Goal: Task Accomplishment & Management: Complete application form

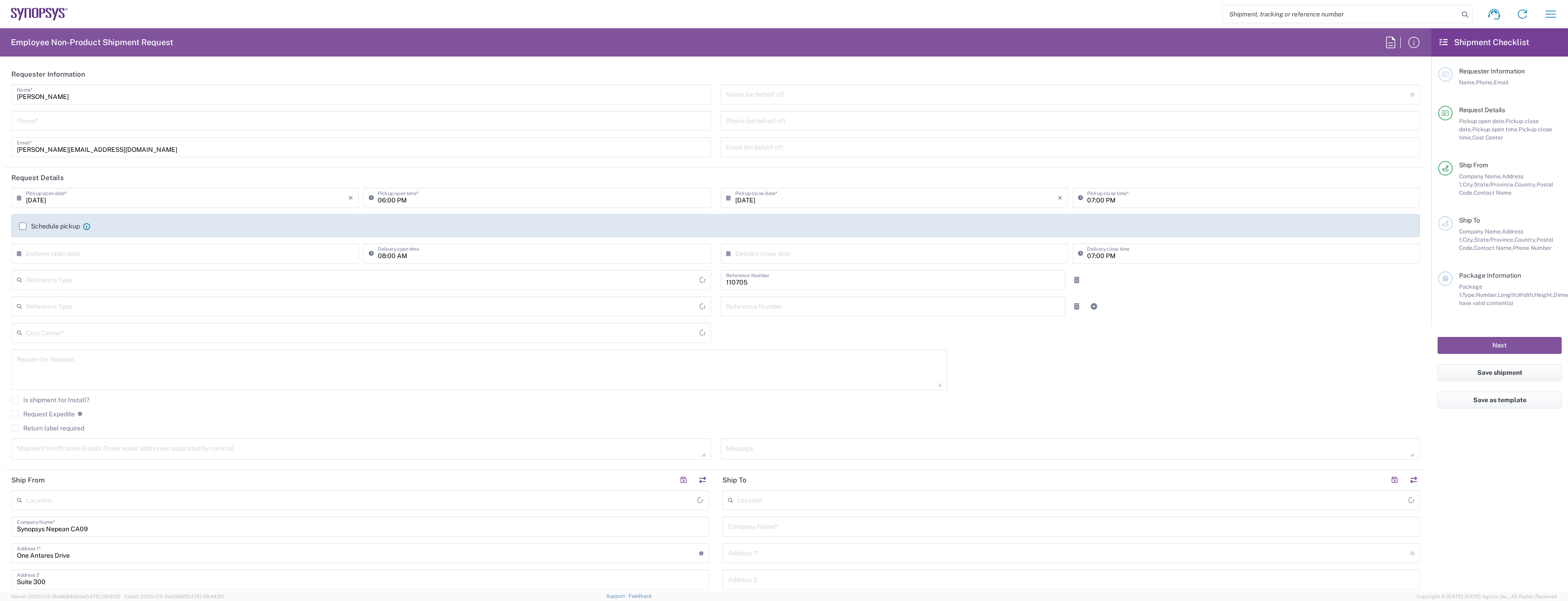
type input "Department"
type input "Delivered at Place"
type input "CA02, CIO, IT ESS21 110705"
type input "[GEOGRAPHIC_DATA]"
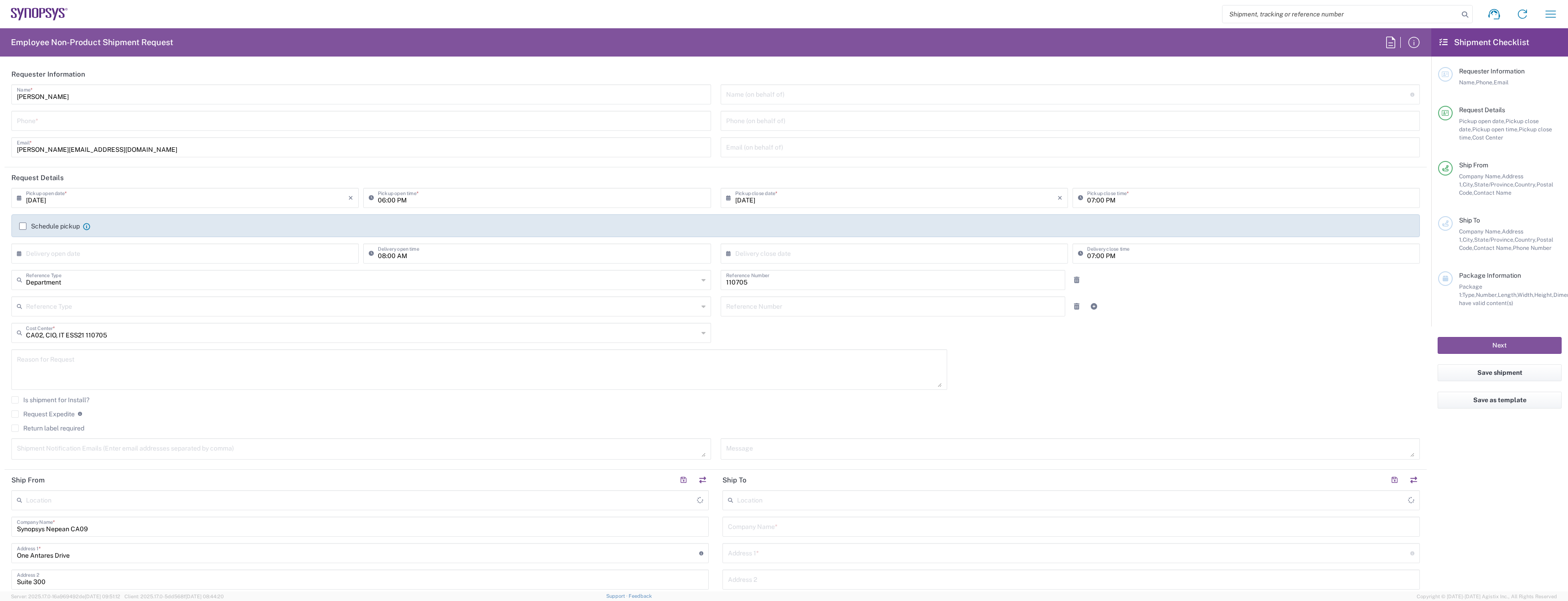
type input "[GEOGRAPHIC_DATA]"
type input "Nepean CA09"
click at [172, 102] on div "[PERSON_NAME] Name *" at bounding box center [361, 94] width 699 height 20
click at [161, 98] on input "[PERSON_NAME]" at bounding box center [361, 94] width 688 height 16
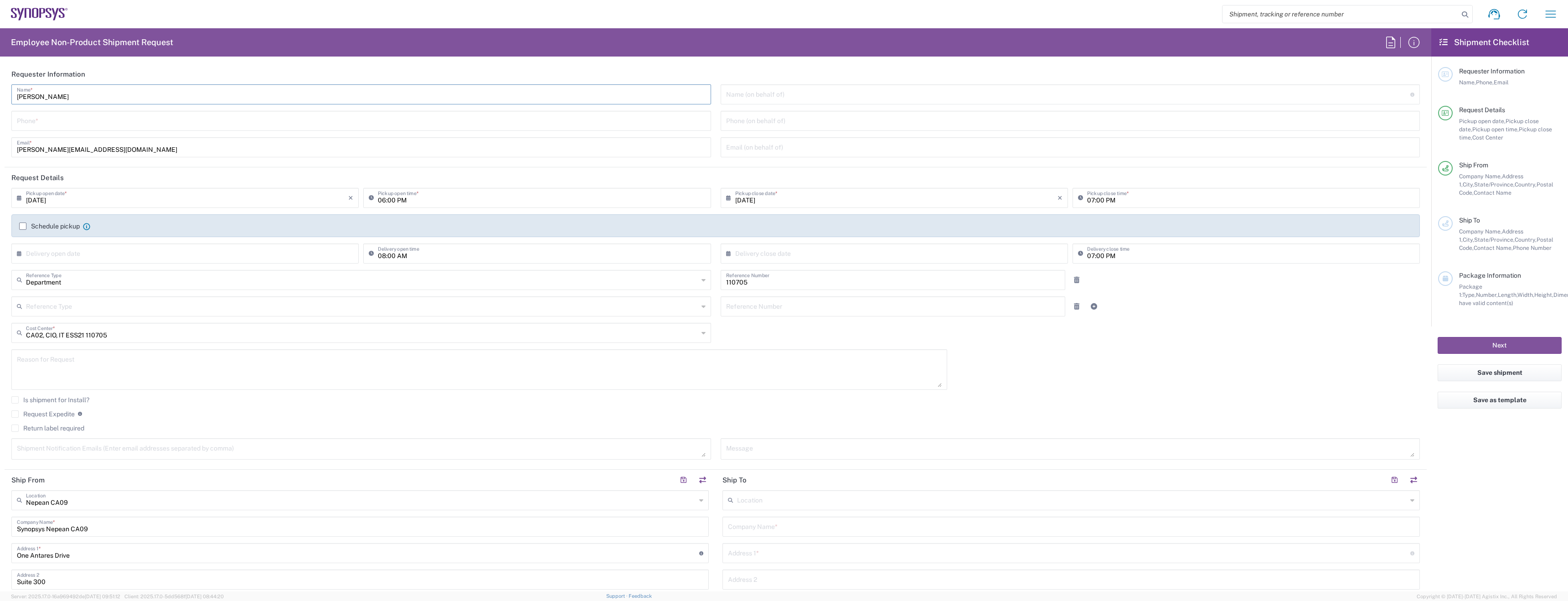
click at [161, 98] on input "[PERSON_NAME]" at bounding box center [361, 94] width 688 height 16
drag, startPoint x: 161, startPoint y: 98, endPoint x: 160, endPoint y: 104, distance: 6.1
click at [160, 102] on div "[PERSON_NAME] Name *" at bounding box center [361, 94] width 699 height 20
type input "IT-Returns-[GEOGRAPHIC_DATA]"
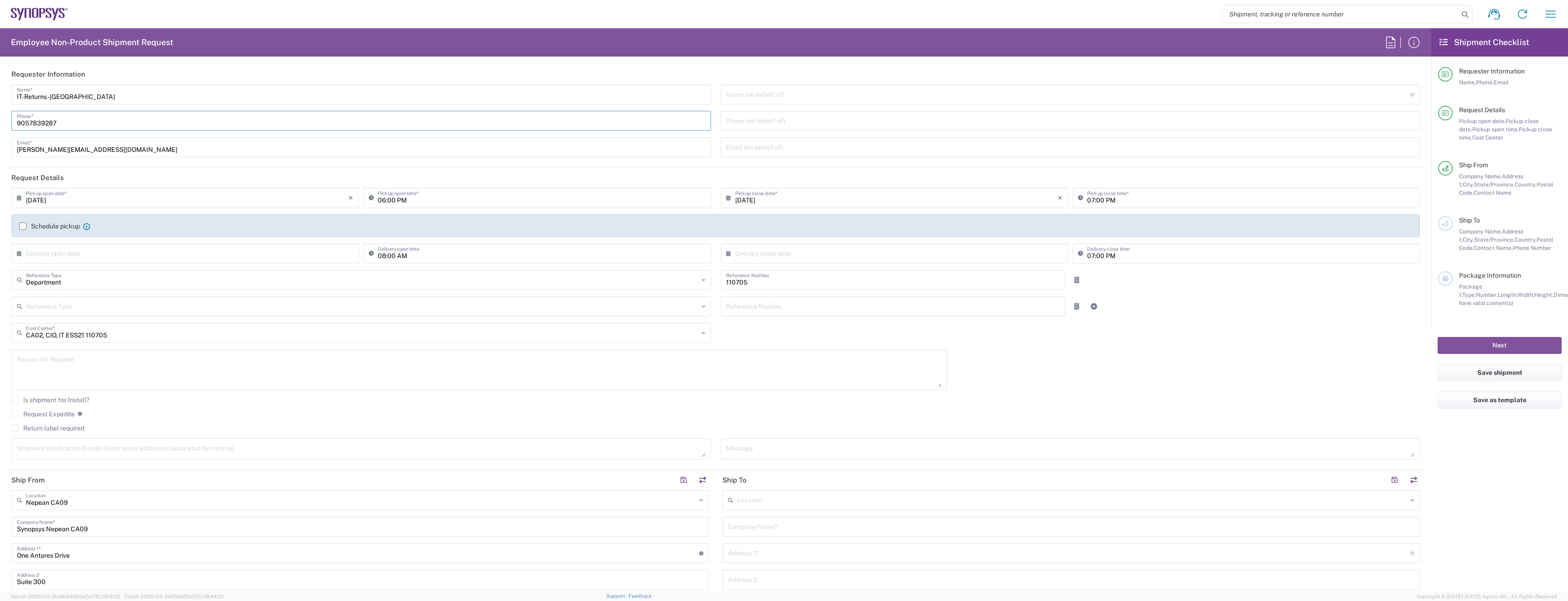
type input "9057839287"
type input "[EMAIL_ADDRESS][DOMAIN_NAME]"
click at [78, 202] on input "[DATE]" at bounding box center [187, 197] width 322 height 16
click at [169, 279] on span "19" at bounding box center [173, 280] width 13 height 13
type input "[DATE]"
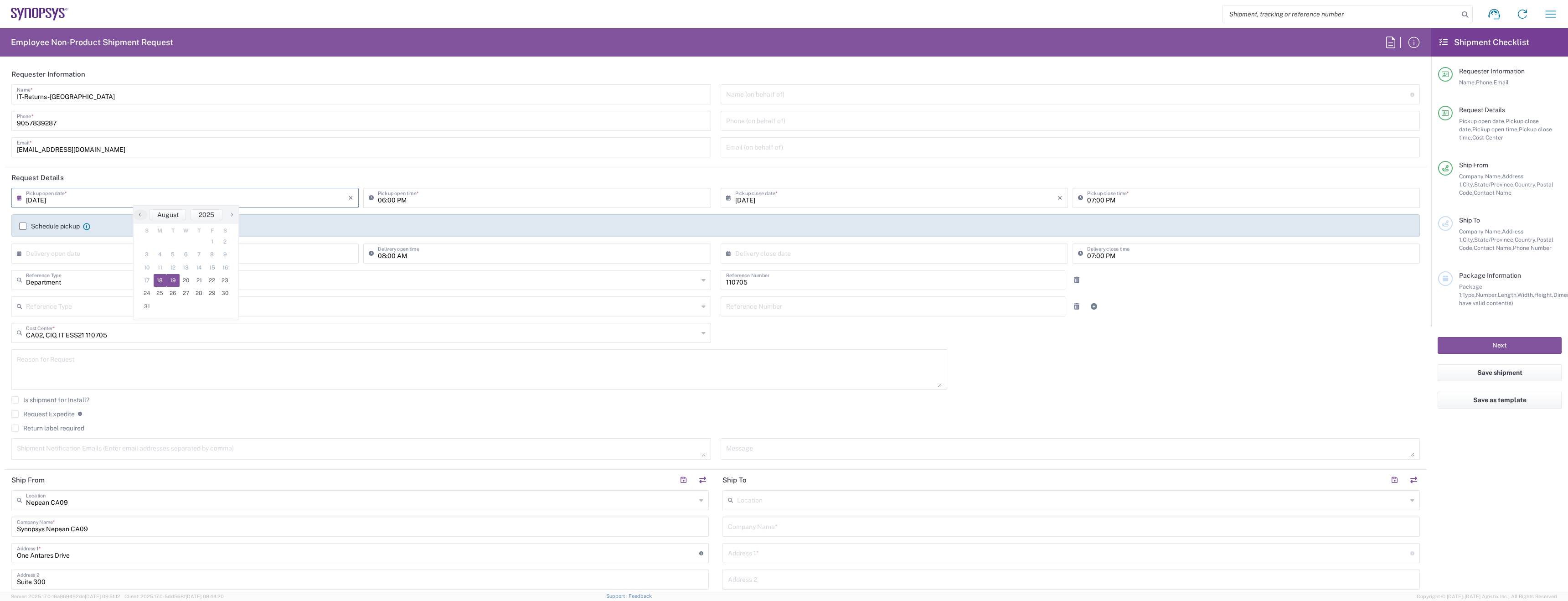
type input "[DATE]"
click at [379, 197] on input "06:00 PM" at bounding box center [542, 197] width 327 height 16
type input "10:00 AM"
click at [37, 229] on label "Schedule pickup" at bounding box center [49, 226] width 61 height 7
click at [23, 226] on input "Schedule pickup" at bounding box center [23, 226] width 0 height 0
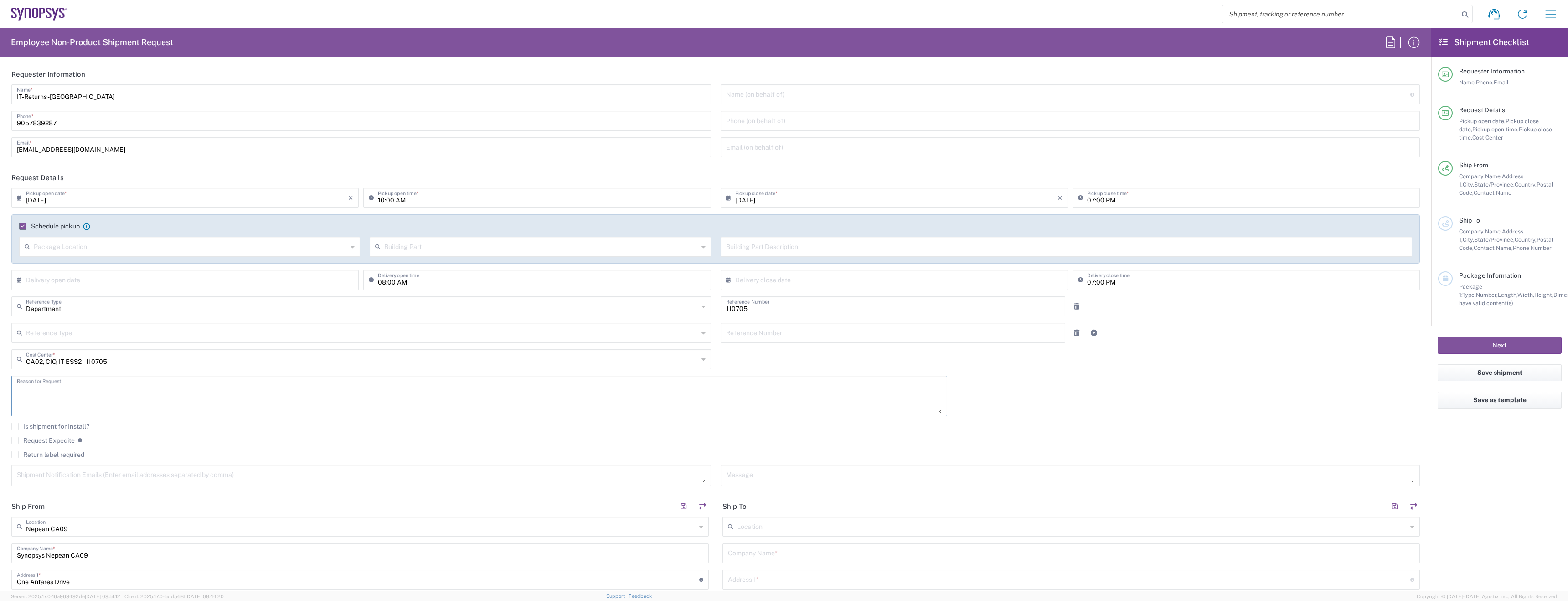
click at [75, 398] on textarea at bounding box center [479, 396] width 925 height 35
click at [55, 451] on label "Return label required" at bounding box center [48, 455] width 73 height 7
click at [15, 455] on input "Return label required" at bounding box center [15, 455] width 0 height 0
click at [55, 451] on label "Return label required" at bounding box center [48, 455] width 73 height 7
click at [13, 455] on input "Return label required" at bounding box center [13, 455] width 0 height 0
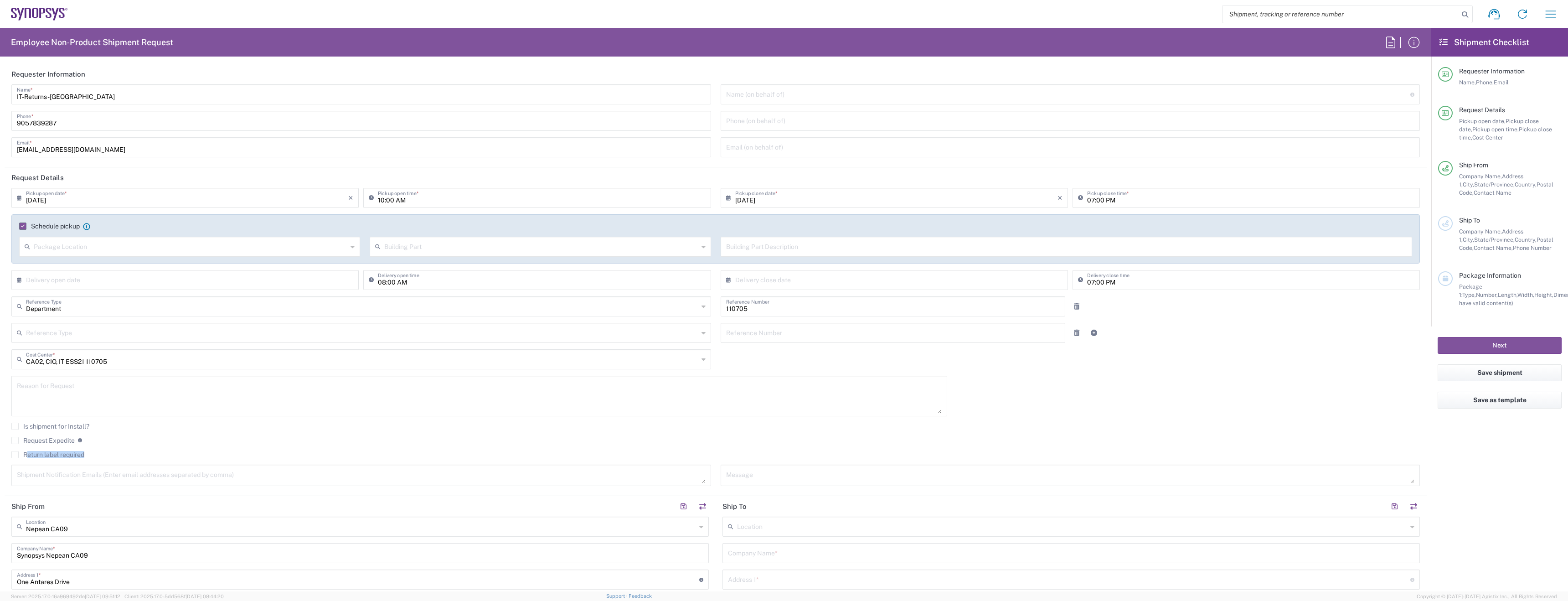
click at [55, 451] on label "Return label required" at bounding box center [48, 455] width 73 height 7
click at [15, 455] on input "Return label required" at bounding box center [15, 455] width 0 height 0
click at [159, 440] on agx-checkbox-control "Request Expedite If expedite is checked you will be unable to rate and book thi…" at bounding box center [716, 440] width 1409 height 8
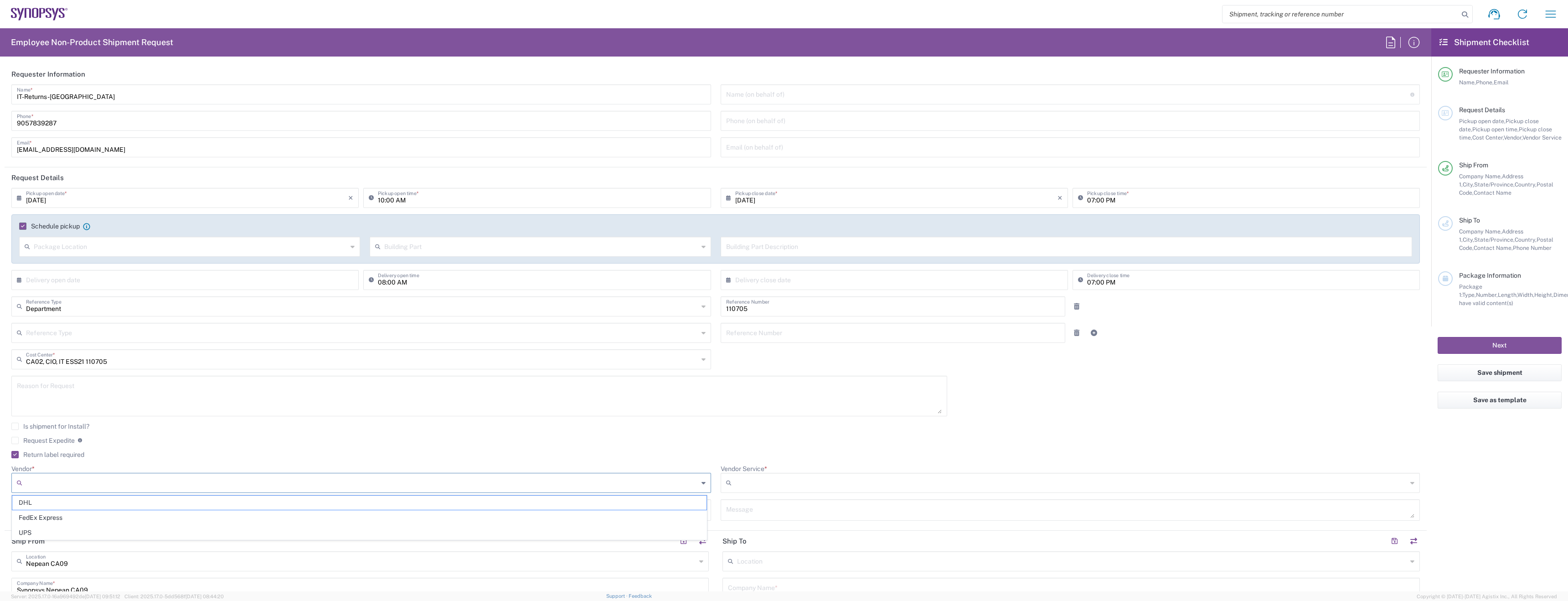
click at [113, 482] on input "Vendor *" at bounding box center [362, 483] width 673 height 15
click at [86, 511] on span "FedEx Express" at bounding box center [359, 518] width 694 height 14
type input "FedEx Express"
click at [754, 488] on input "Vendor Service *" at bounding box center [1072, 483] width 673 height 15
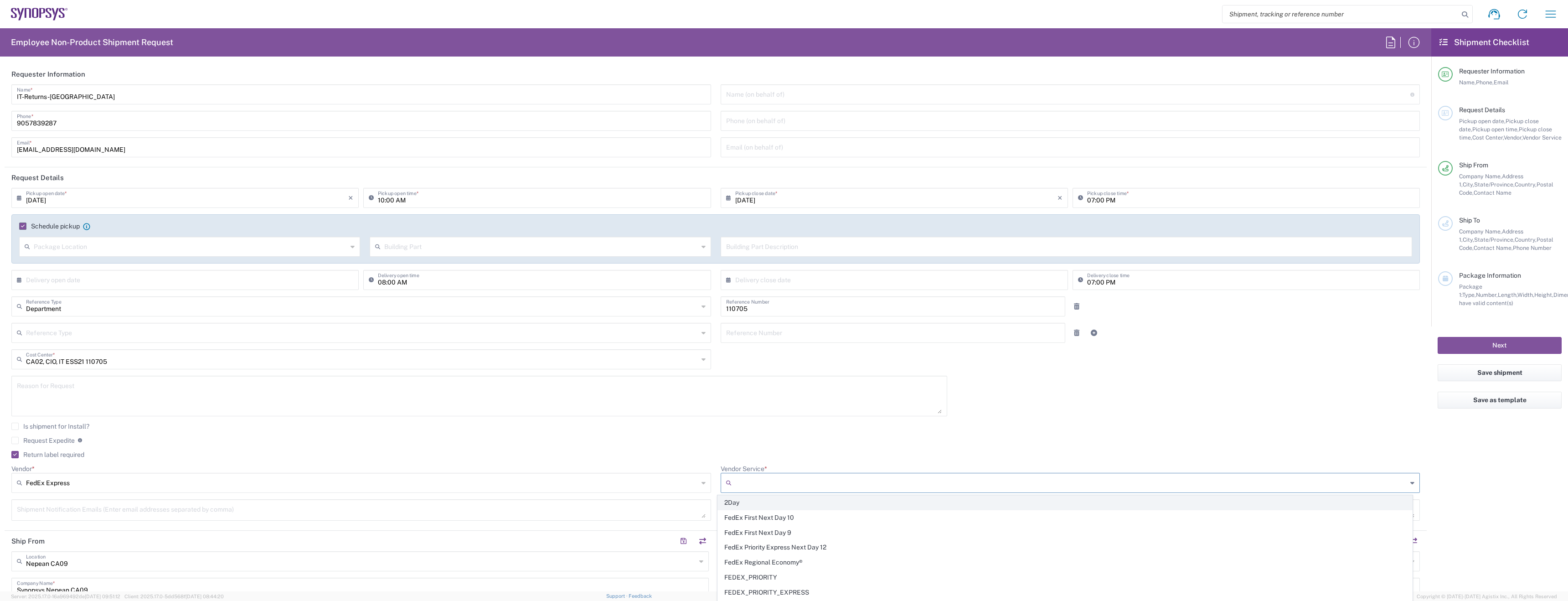
click at [850, 509] on span "2Day" at bounding box center [1065, 502] width 694 height 14
type input "2Day"
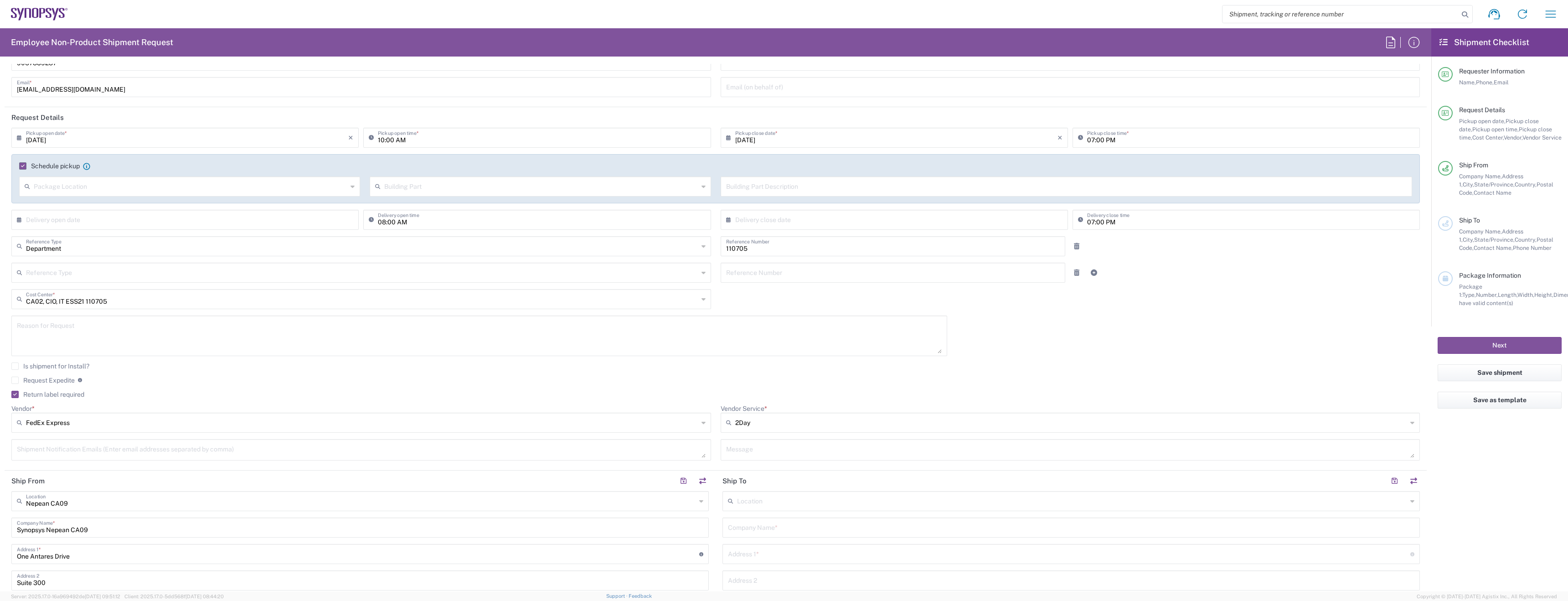
scroll to position [108, 0]
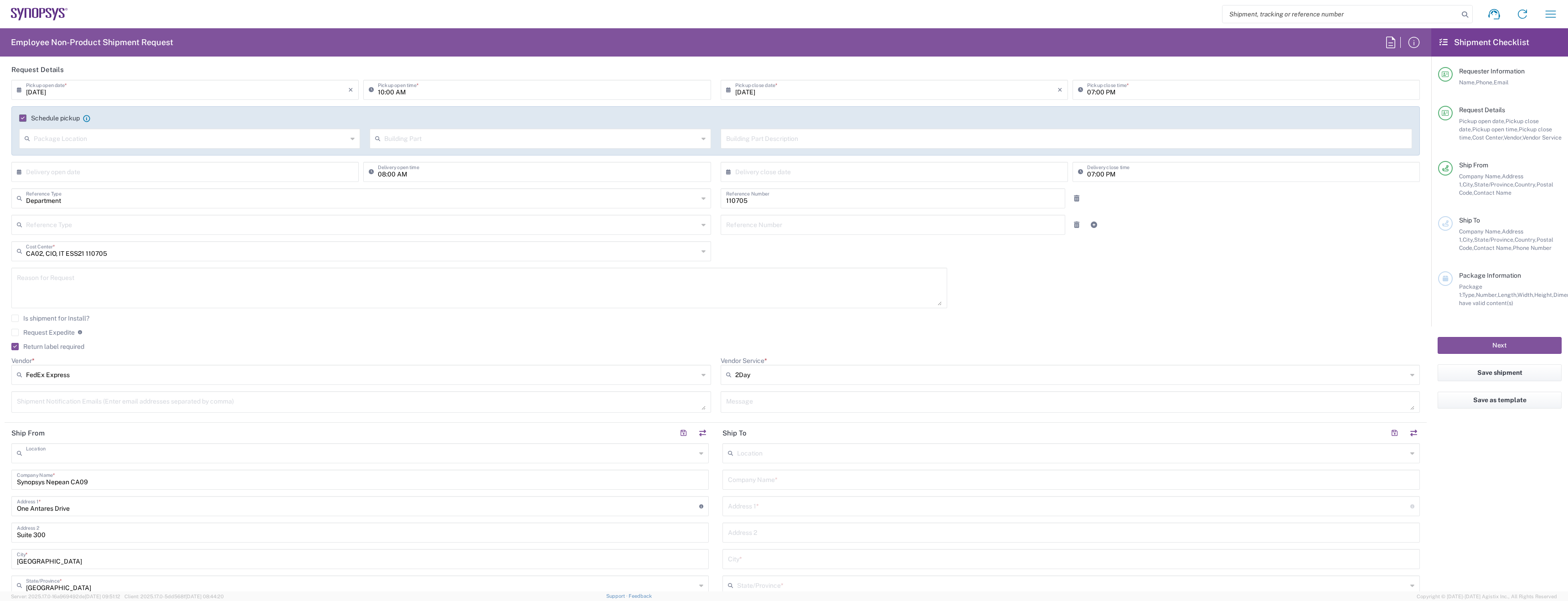
click at [312, 446] on input "text" at bounding box center [361, 452] width 670 height 16
type input "[GEOGRAPHIC_DATA] CA06"
type input "Synopsys Mississauga CA06"
type input "[STREET_ADDRESS]"
type input "Suite 900"
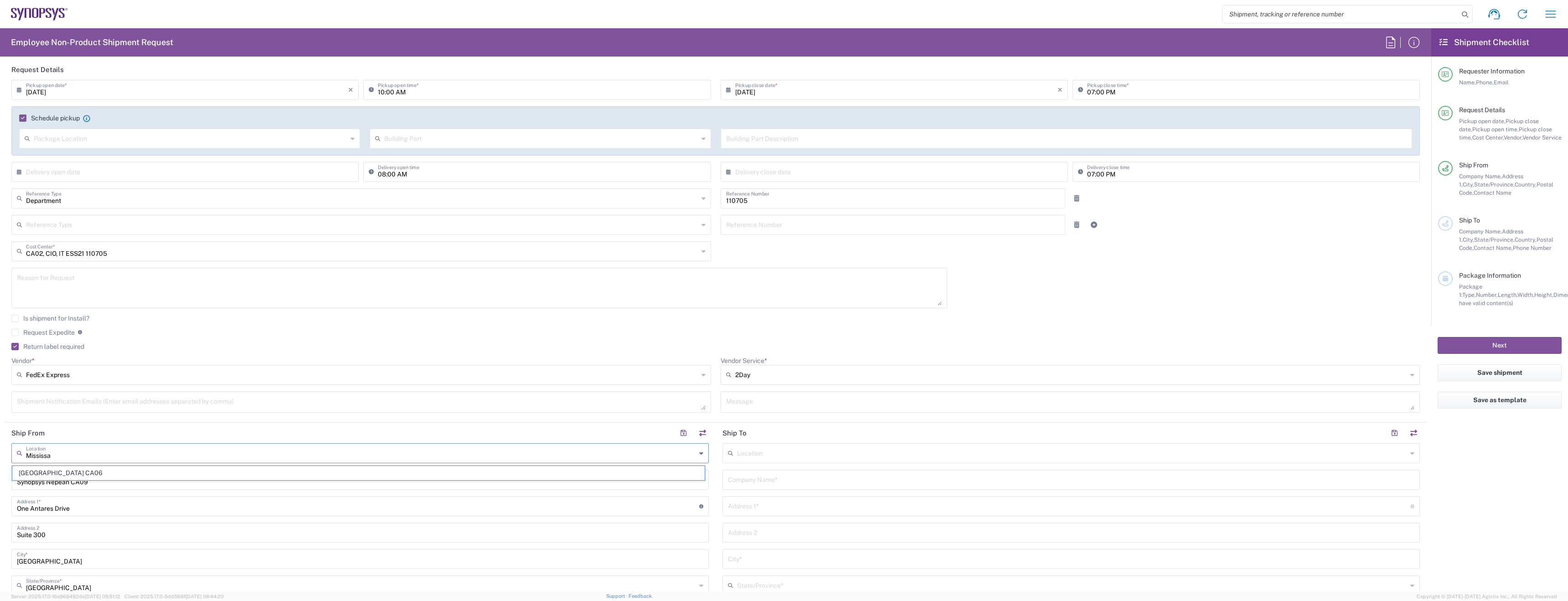
type input "[GEOGRAPHIC_DATA]"
type input "L5B 1M2"
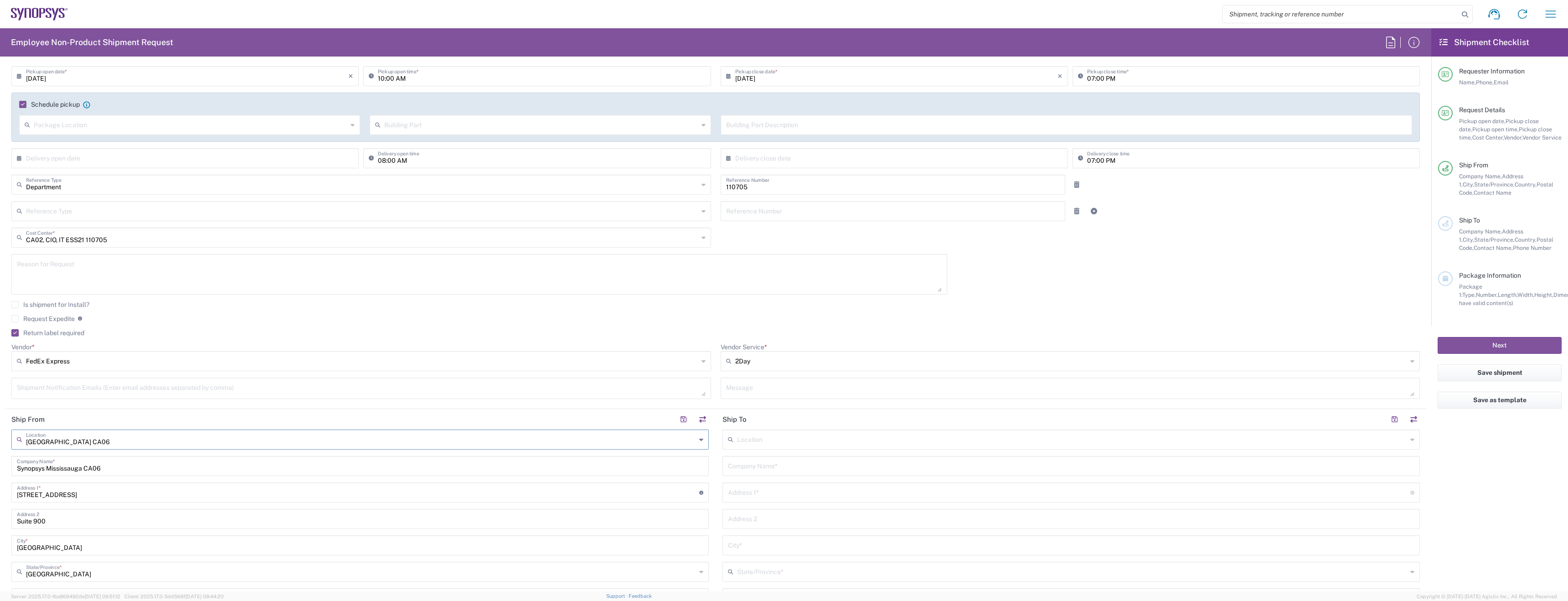
scroll to position [122, 0]
type input "[GEOGRAPHIC_DATA] CA06"
click at [766, 445] on input "text" at bounding box center [1072, 438] width 670 height 16
click at [787, 429] on div "Location" at bounding box center [1071, 439] width 698 height 20
click at [680, 466] on input "Synopsys Mississauga CA06" at bounding box center [360, 465] width 687 height 16
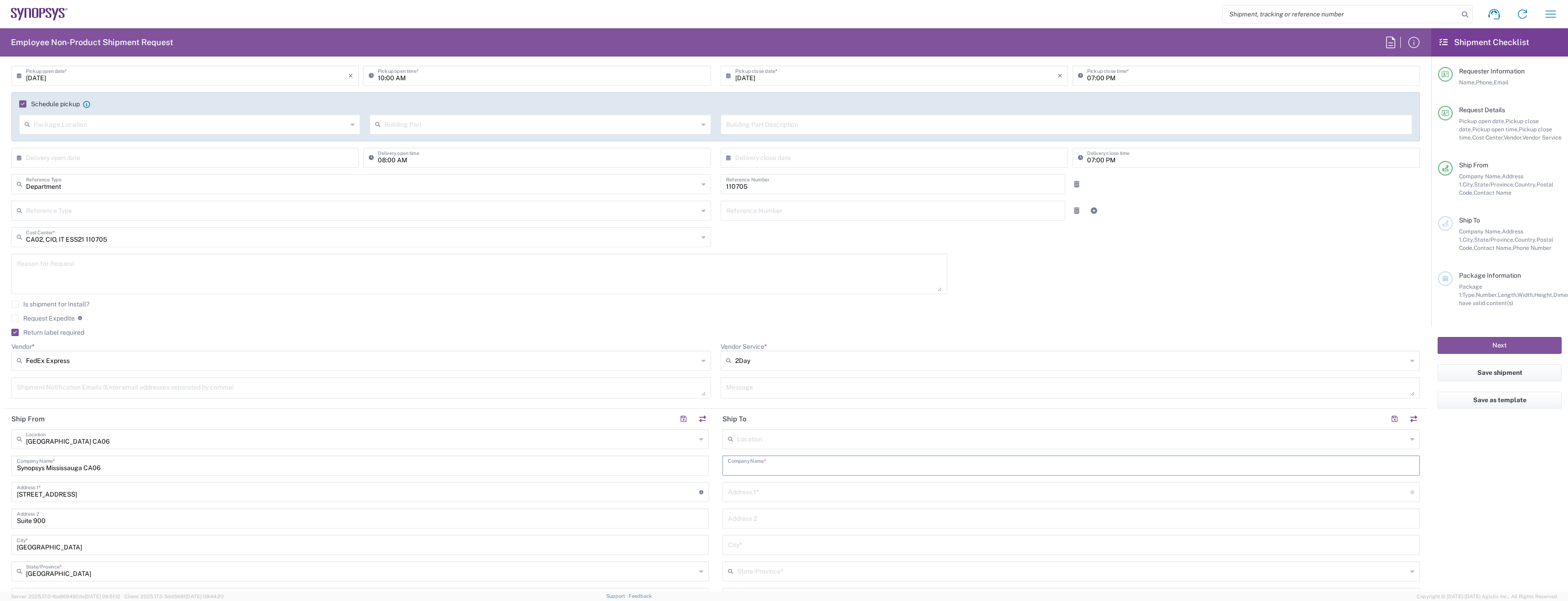
click at [768, 466] on input "text" at bounding box center [1071, 465] width 687 height 16
type input "Synopsys"
paste input "[STREET_ADDRESS],"
type input "[STREET_ADDRESS],"
click at [774, 519] on input "text" at bounding box center [1071, 518] width 687 height 16
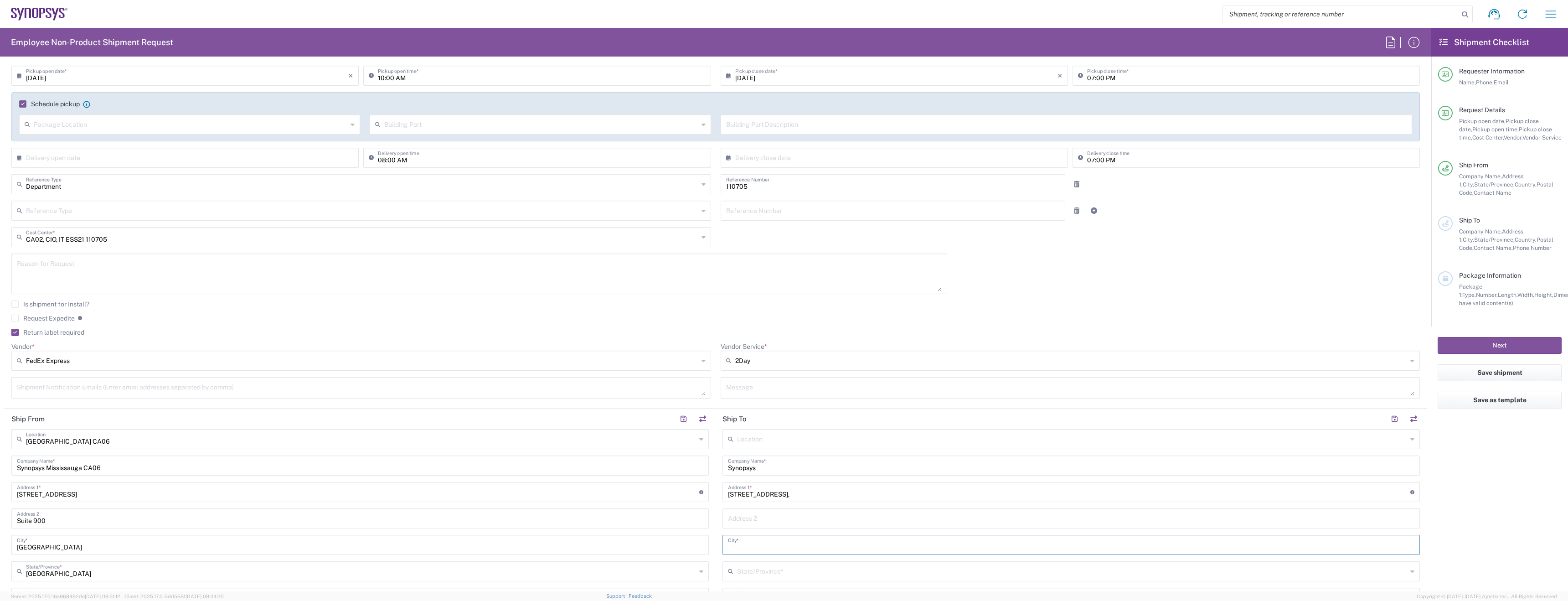
click at [770, 549] on input "text" at bounding box center [1071, 544] width 687 height 16
paste input "[GEOGRAPHIC_DATA]"
type input "[GEOGRAPHIC_DATA]"
click at [880, 568] on input "text" at bounding box center [1072, 569] width 670 height 16
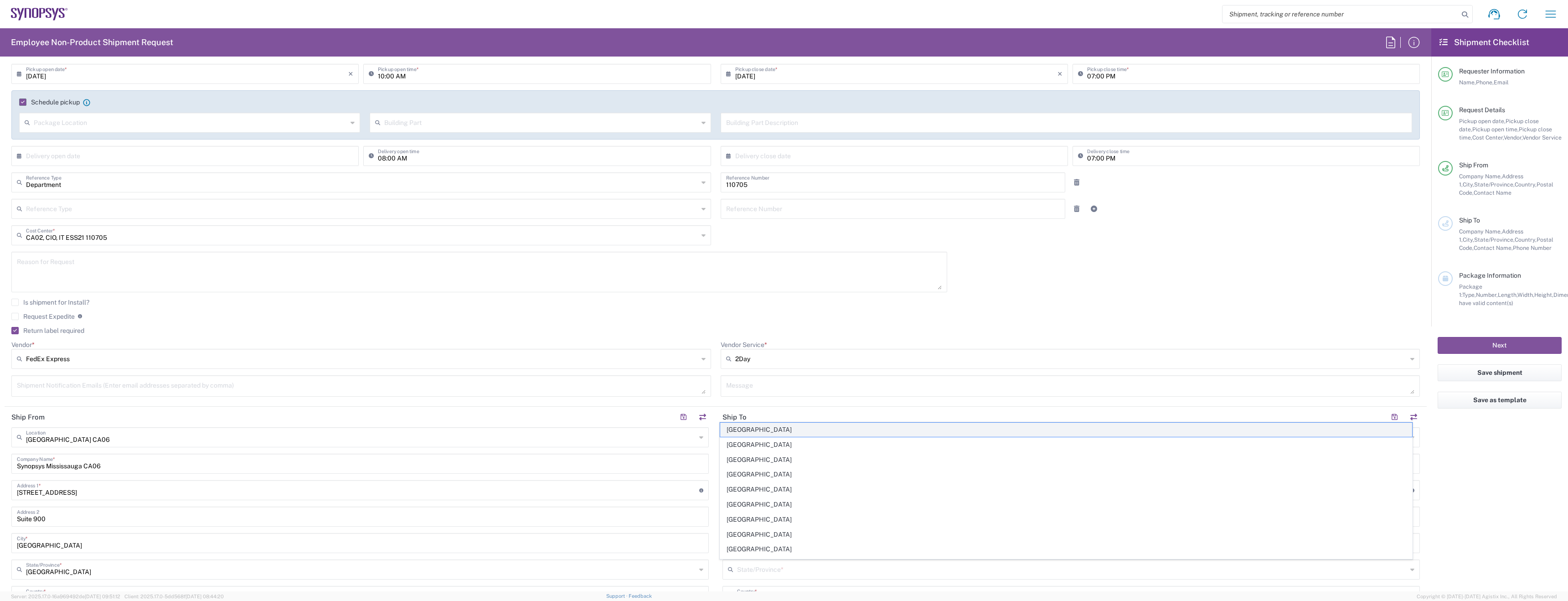
click at [777, 429] on span "[GEOGRAPHIC_DATA]" at bounding box center [1066, 429] width 692 height 14
type input "[GEOGRAPHIC_DATA]"
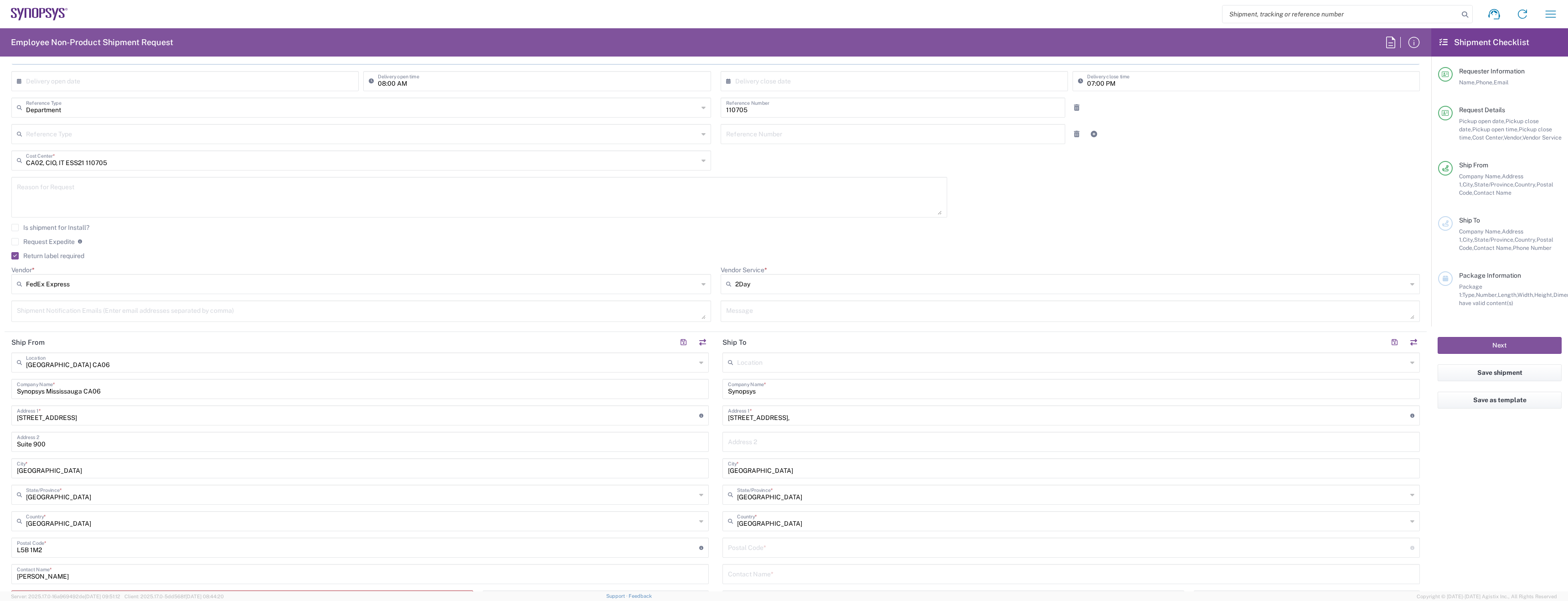
scroll to position [200, 0]
click at [773, 540] on input "undefined" at bounding box center [1069, 545] width 682 height 16
paste input "T2Y2K6"
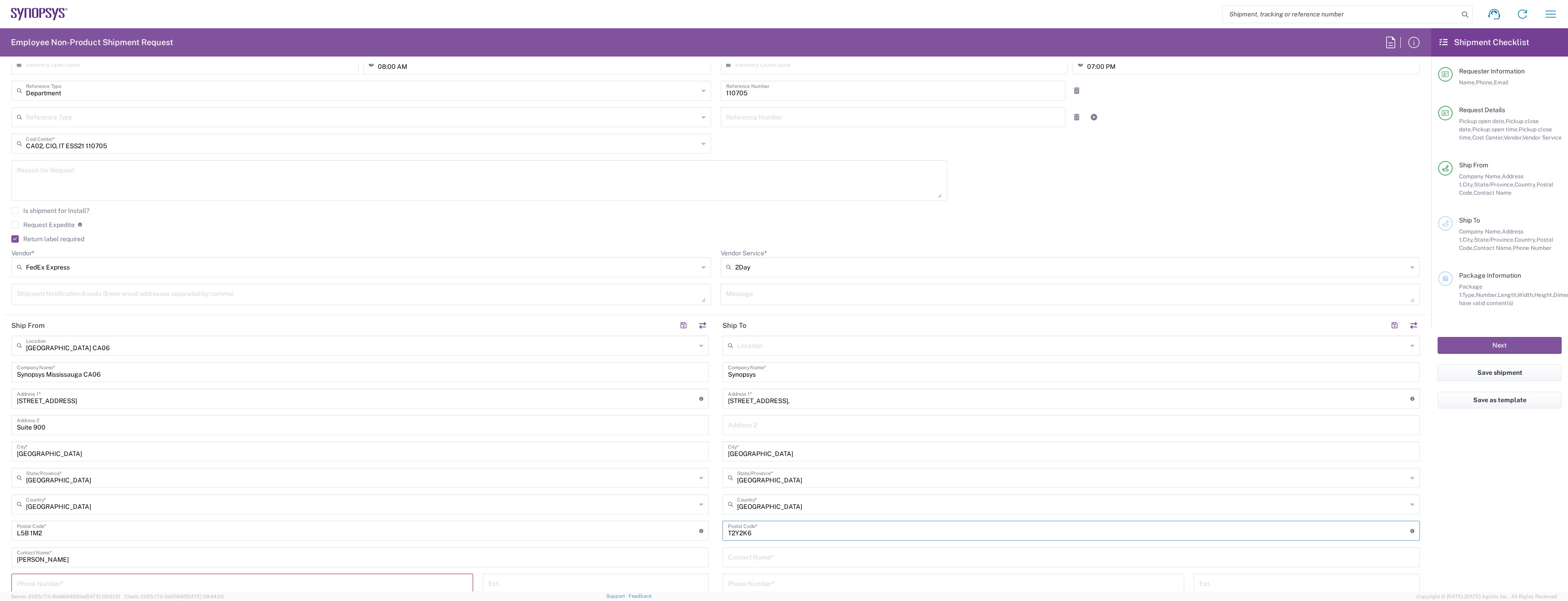
scroll to position [216, 0]
type input "T2Y2K6"
click at [780, 567] on div "Location [GEOGRAPHIC_DATA] DE04 Agrate Brianza IT01 [GEOGRAPHIC_DATA] DE02 [GEO…" at bounding box center [1071, 526] width 698 height 383
click at [772, 561] on input "text" at bounding box center [1071, 556] width 687 height 16
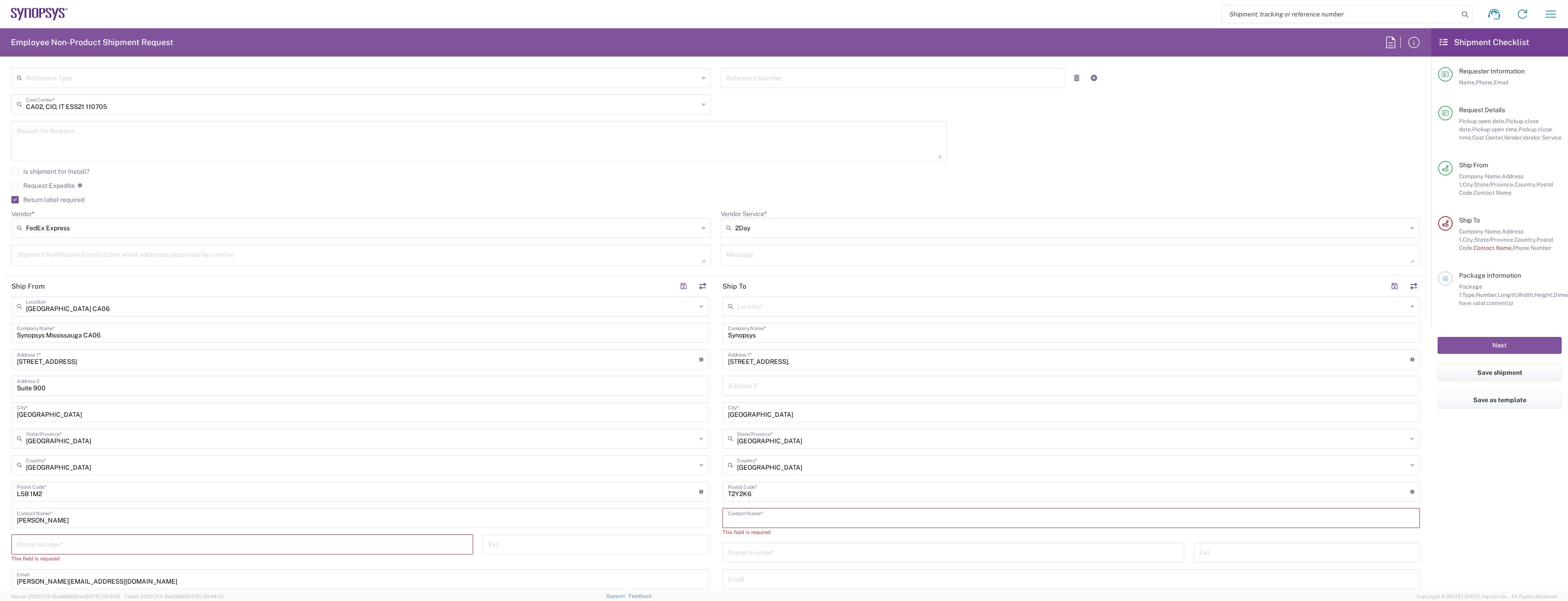
scroll to position [407, 0]
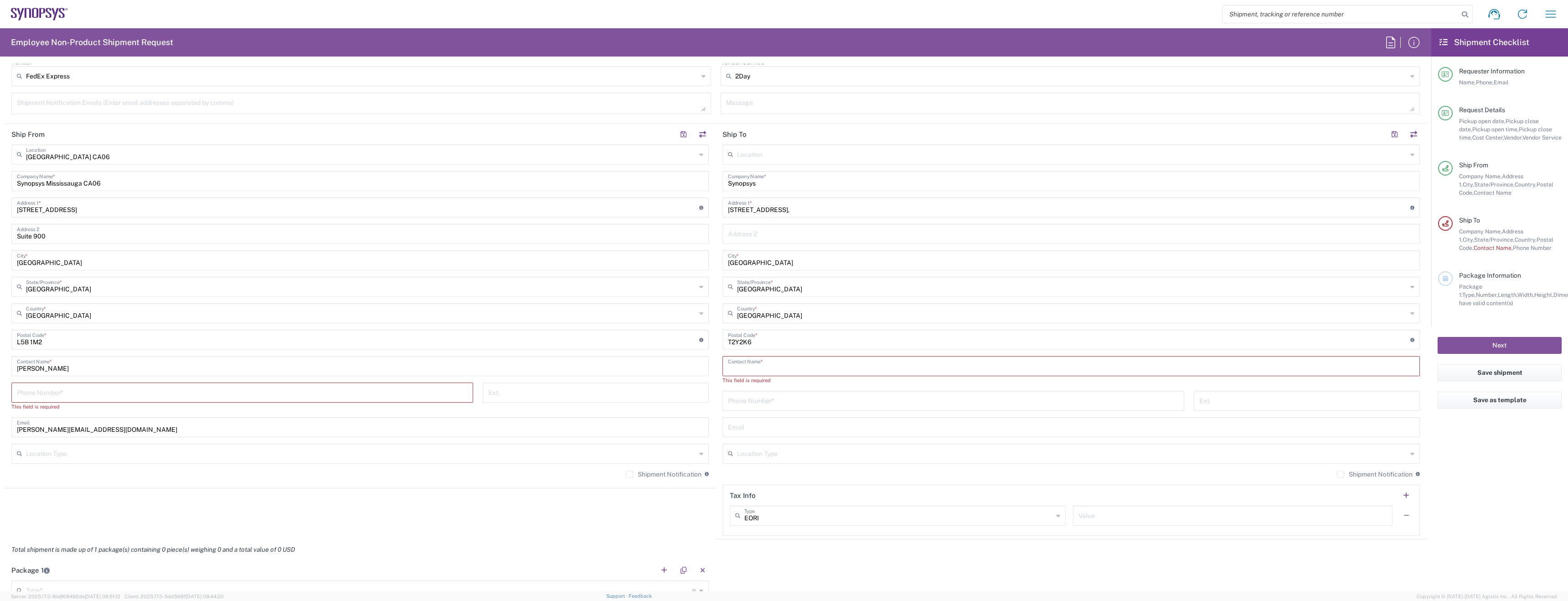
paste input "[PERSON_NAME]"
type input "[PERSON_NAME]"
click at [757, 400] on div "Phone Number *" at bounding box center [953, 392] width 462 height 20
click at [203, 371] on input "[PERSON_NAME]" at bounding box center [360, 365] width 687 height 16
click at [209, 399] on input "tel" at bounding box center [242, 392] width 451 height 16
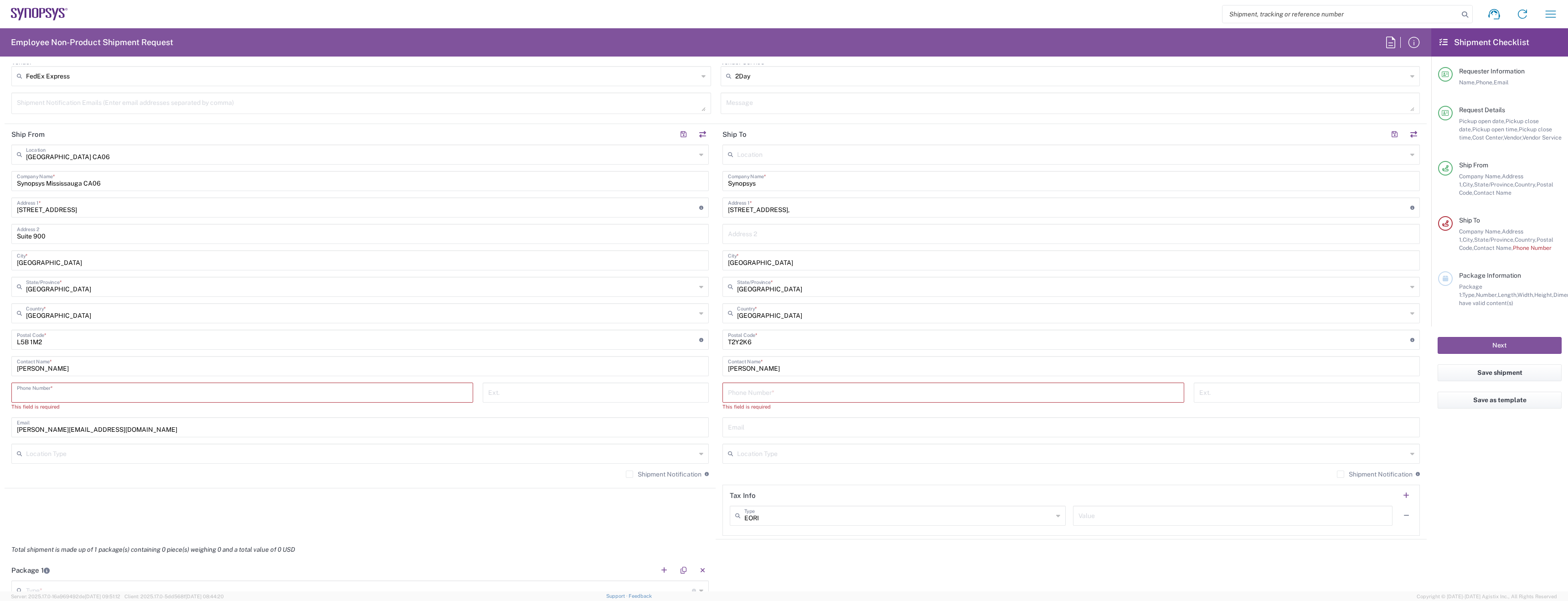
click at [209, 399] on input "tel" at bounding box center [242, 392] width 451 height 16
type input "9057839287"
drag, startPoint x: 740, startPoint y: 406, endPoint x: 748, endPoint y: 393, distance: 15.3
click at [740, 406] on div "This field is required" at bounding box center [953, 406] width 462 height 8
click at [748, 393] on input "tel" at bounding box center [953, 392] width 451 height 16
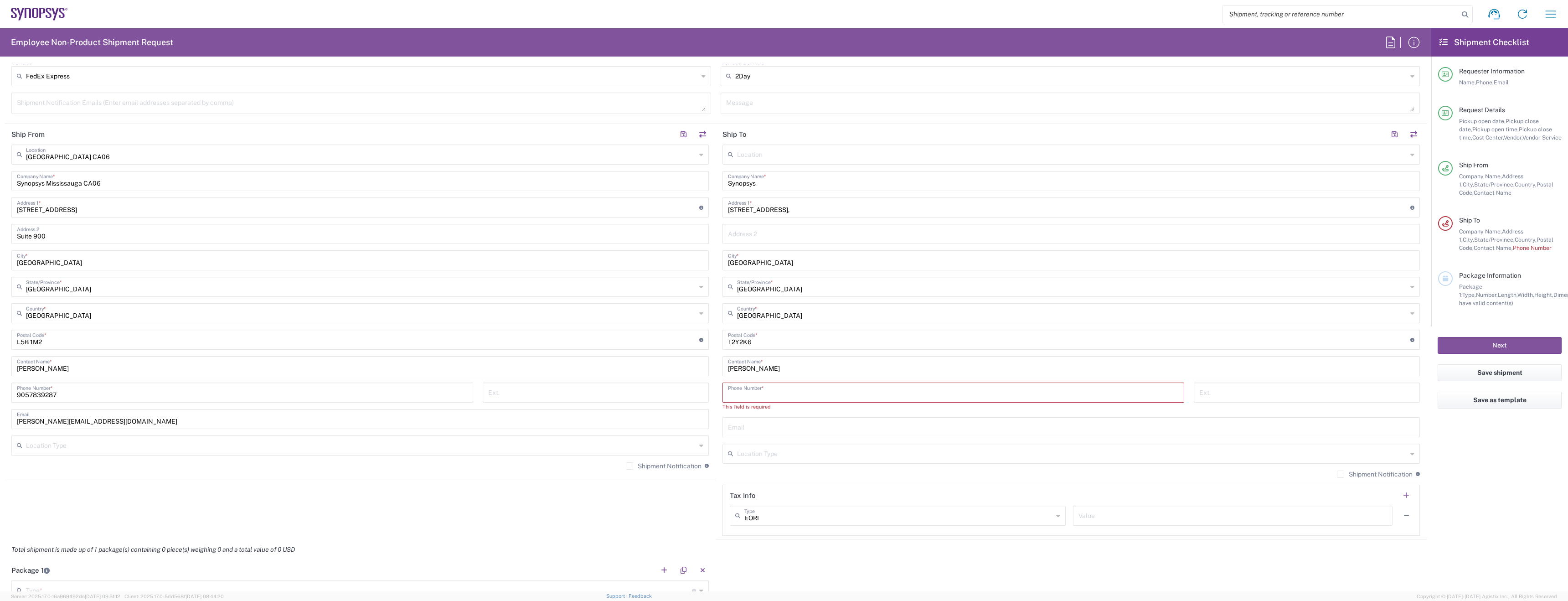
paste input "[PHONE_NUMBER]"
click at [740, 395] on input "[PHONE_NUMBER]" at bounding box center [953, 392] width 451 height 16
type input "4036085663"
click at [836, 447] on input "text" at bounding box center [1072, 445] width 670 height 16
click at [825, 427] on div "Email" at bounding box center [1071, 419] width 698 height 20
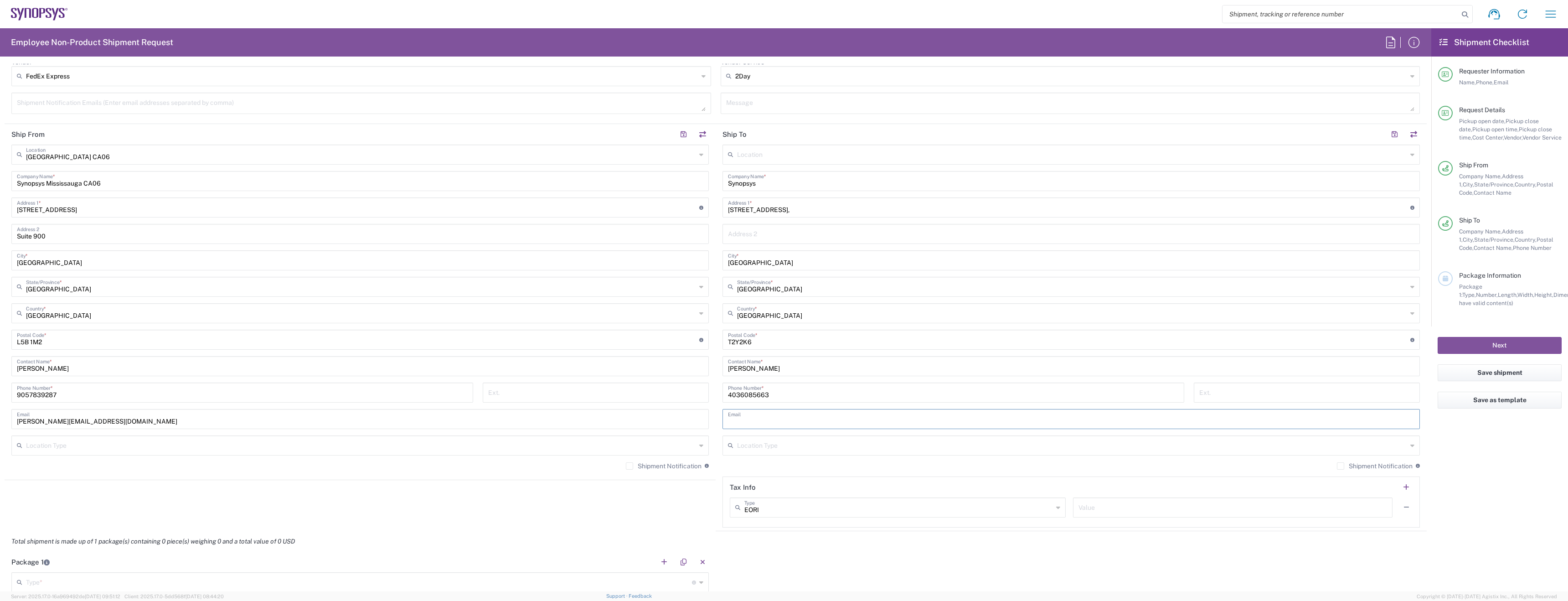
paste input "[EMAIL_ADDRESS][DOMAIN_NAME]"
type input "[EMAIL_ADDRESS][DOMAIN_NAME]"
click at [780, 441] on input "text" at bounding box center [1072, 445] width 670 height 16
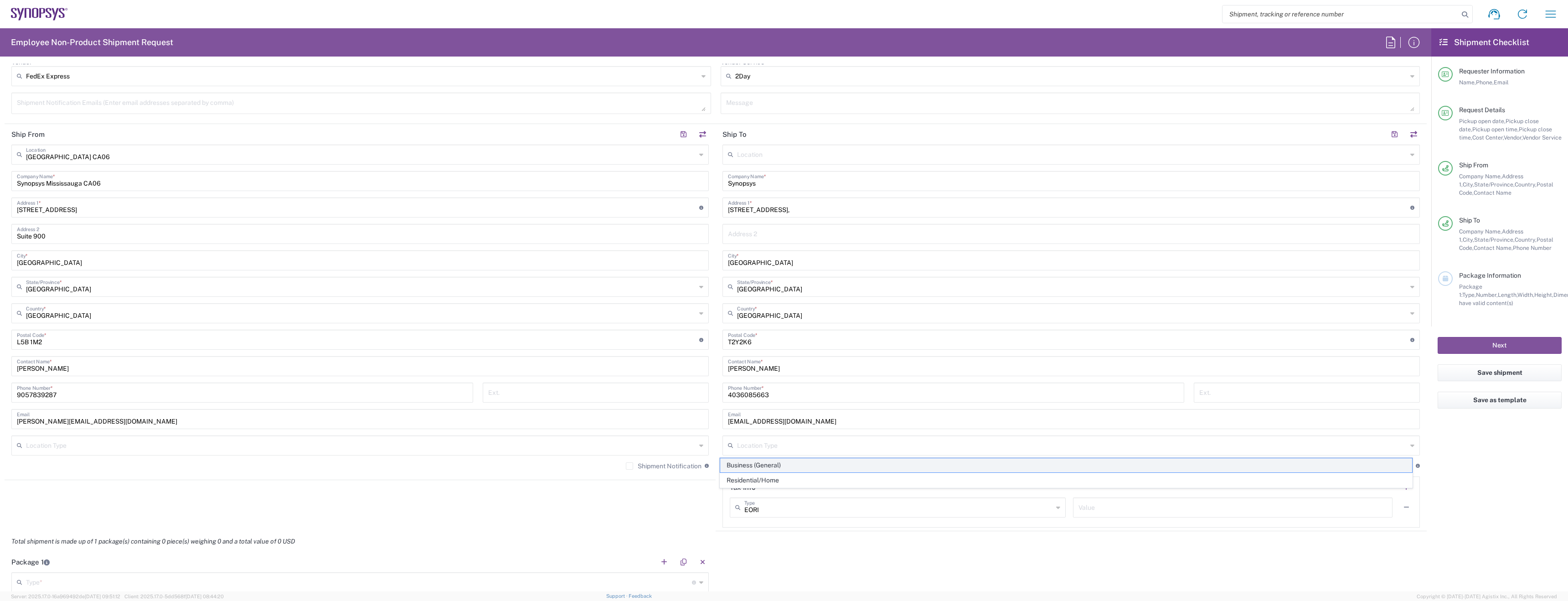
click at [779, 460] on span "Business (General)" at bounding box center [1066, 465] width 692 height 14
click at [776, 449] on input "Business (General)" at bounding box center [1072, 445] width 670 height 16
click at [780, 475] on span "Residential/Home" at bounding box center [1066, 480] width 692 height 14
type input "Residential/Home"
click at [598, 455] on div "Location Type" at bounding box center [360, 445] width 698 height 20
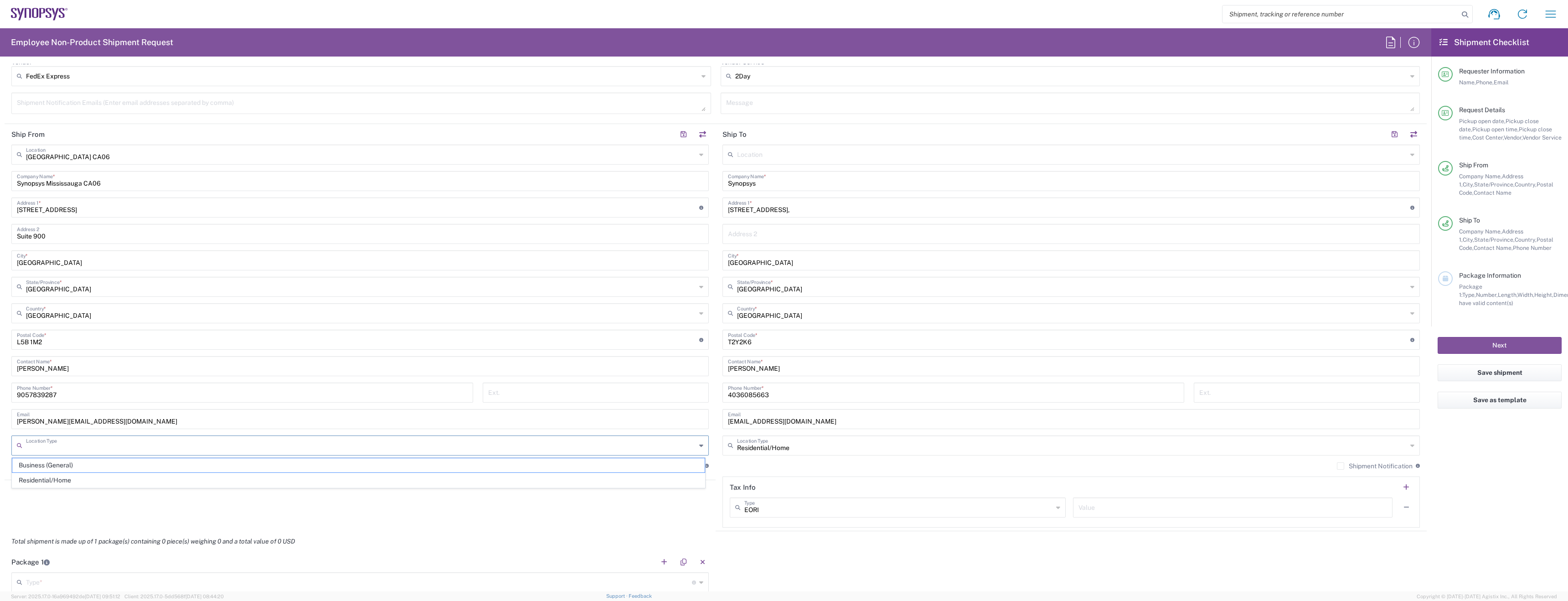
click at [562, 440] on input "text" at bounding box center [361, 445] width 670 height 16
click at [556, 469] on span "Business (General)" at bounding box center [358, 465] width 692 height 14
type input "Business (General)"
click at [637, 468] on label "Shipment Notification" at bounding box center [663, 466] width 75 height 7
click at [629, 466] on input "Shipment Notification" at bounding box center [629, 466] width 0 height 0
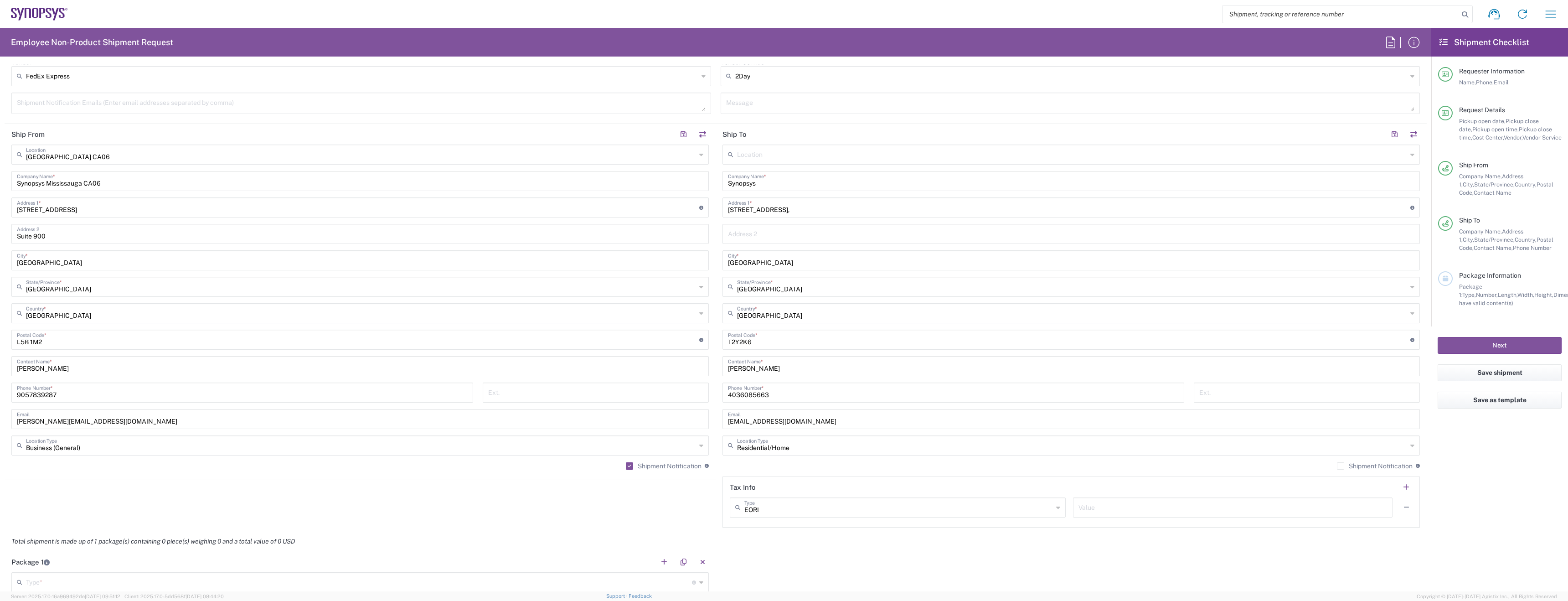
click at [1382, 468] on label "Shipment Notification" at bounding box center [1374, 466] width 75 height 7
click at [1340, 466] on input "Shipment Notification" at bounding box center [1340, 466] width 0 height 0
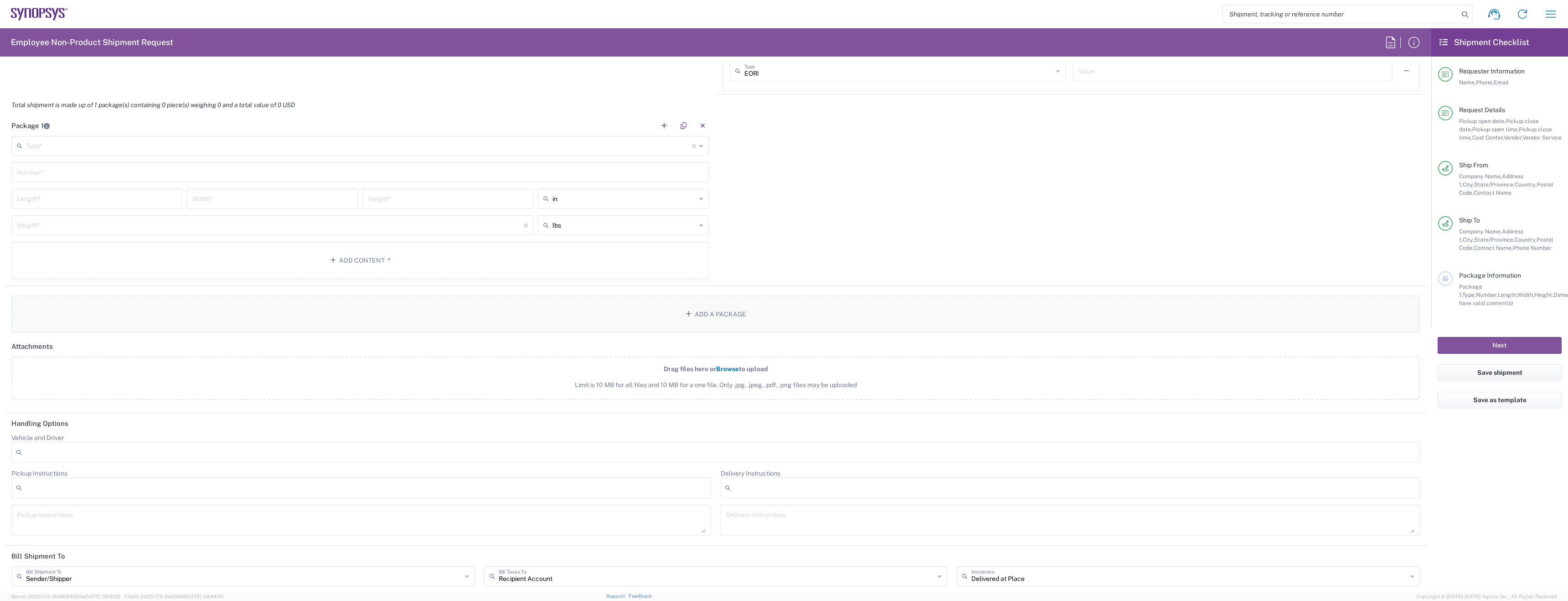
scroll to position [739, 0]
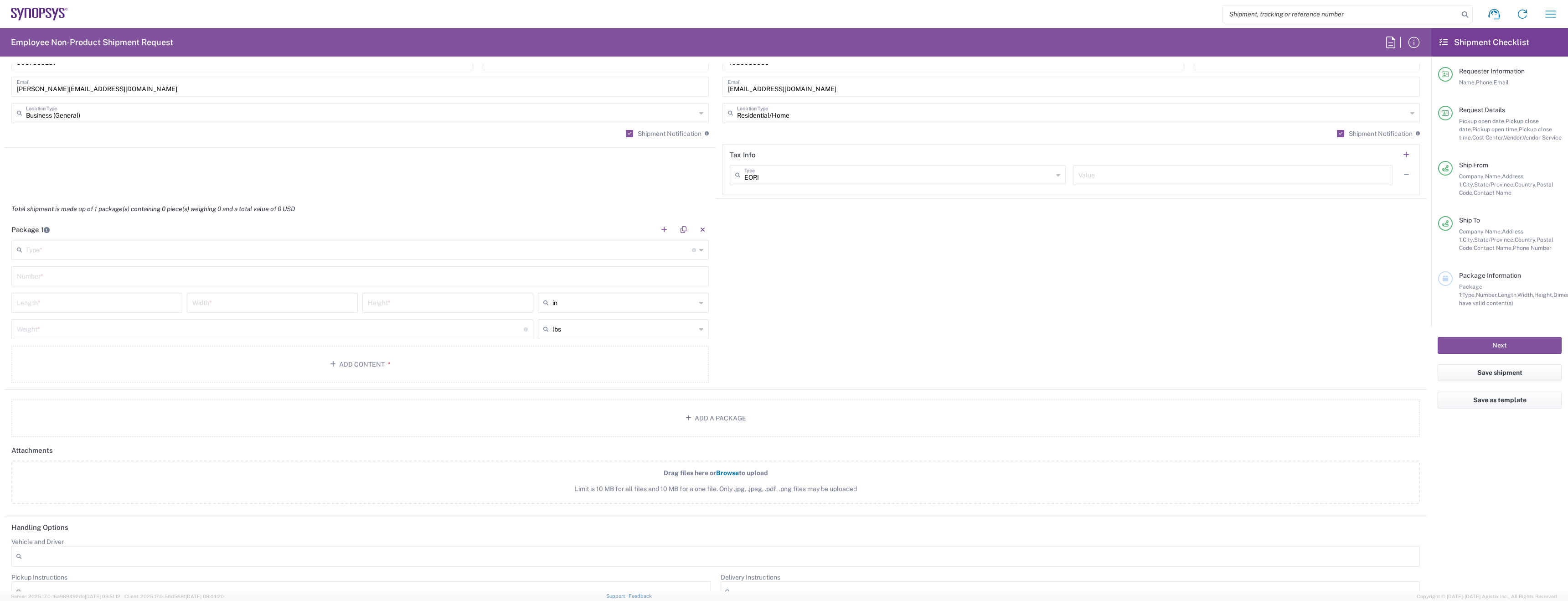
click at [186, 259] on div "Type * Material used to package goods" at bounding box center [360, 250] width 698 height 20
click at [175, 253] on input "text" at bounding box center [359, 249] width 666 height 16
type input "Large Box"
type input "17.5"
type input "12.5"
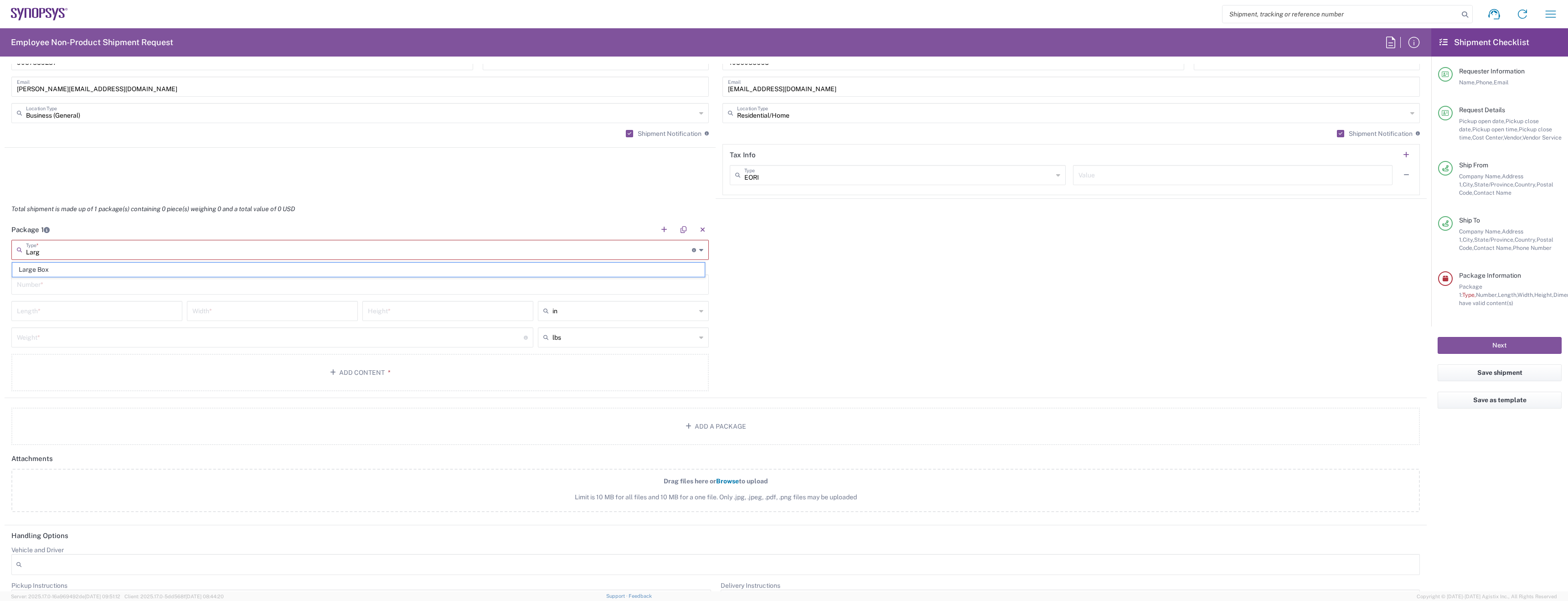
type input "3"
type input "Large Box"
type input "1"
click at [138, 329] on input "number" at bounding box center [270, 328] width 507 height 16
type input "7"
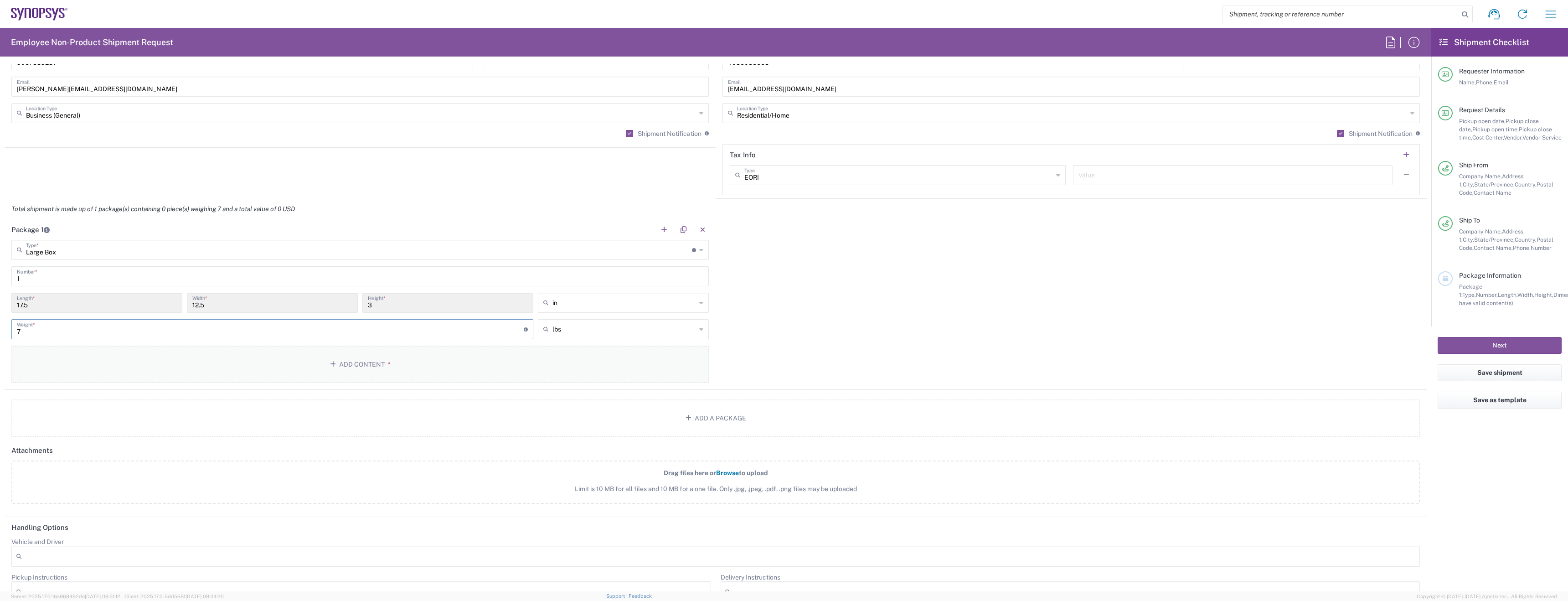
click at [222, 376] on button "Add Content *" at bounding box center [360, 364] width 698 height 37
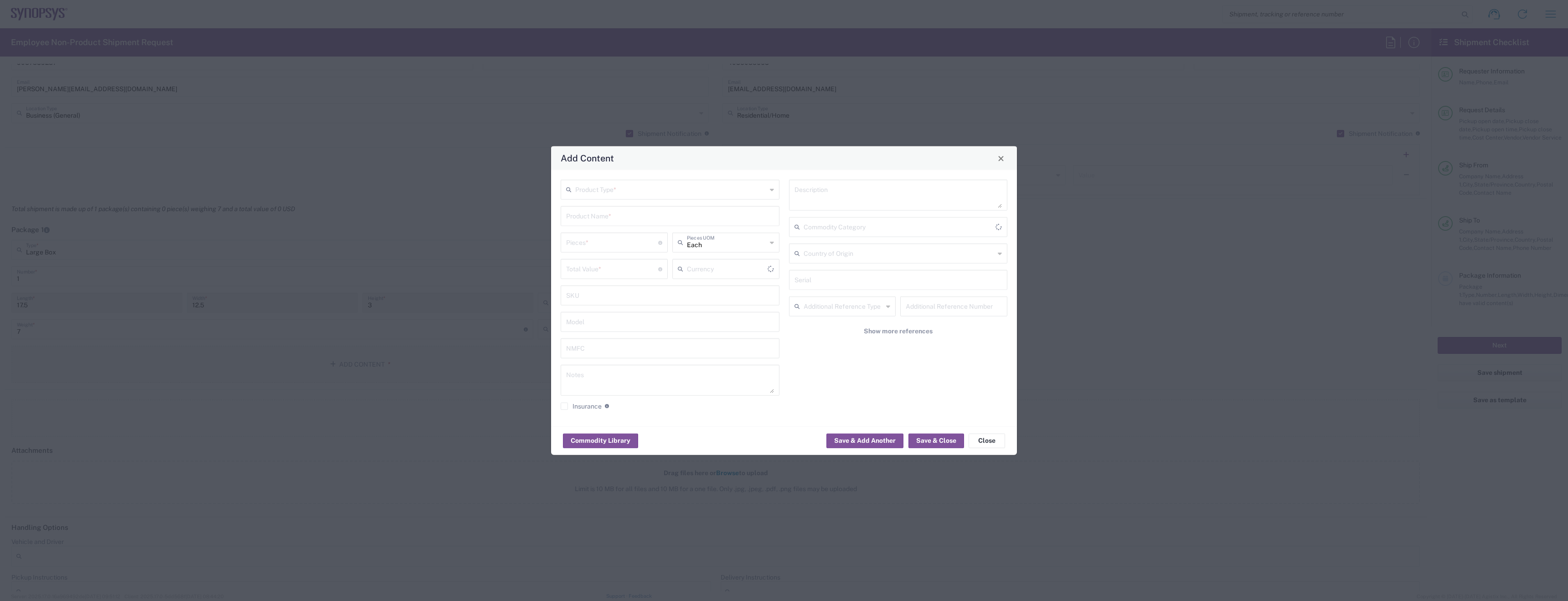
type input "US Dollar"
click at [613, 192] on input "text" at bounding box center [671, 189] width 192 height 16
click at [615, 217] on span "General Commodity" at bounding box center [670, 224] width 217 height 14
type input "General Commodity"
click at [615, 217] on input "text" at bounding box center [670, 216] width 208 height 16
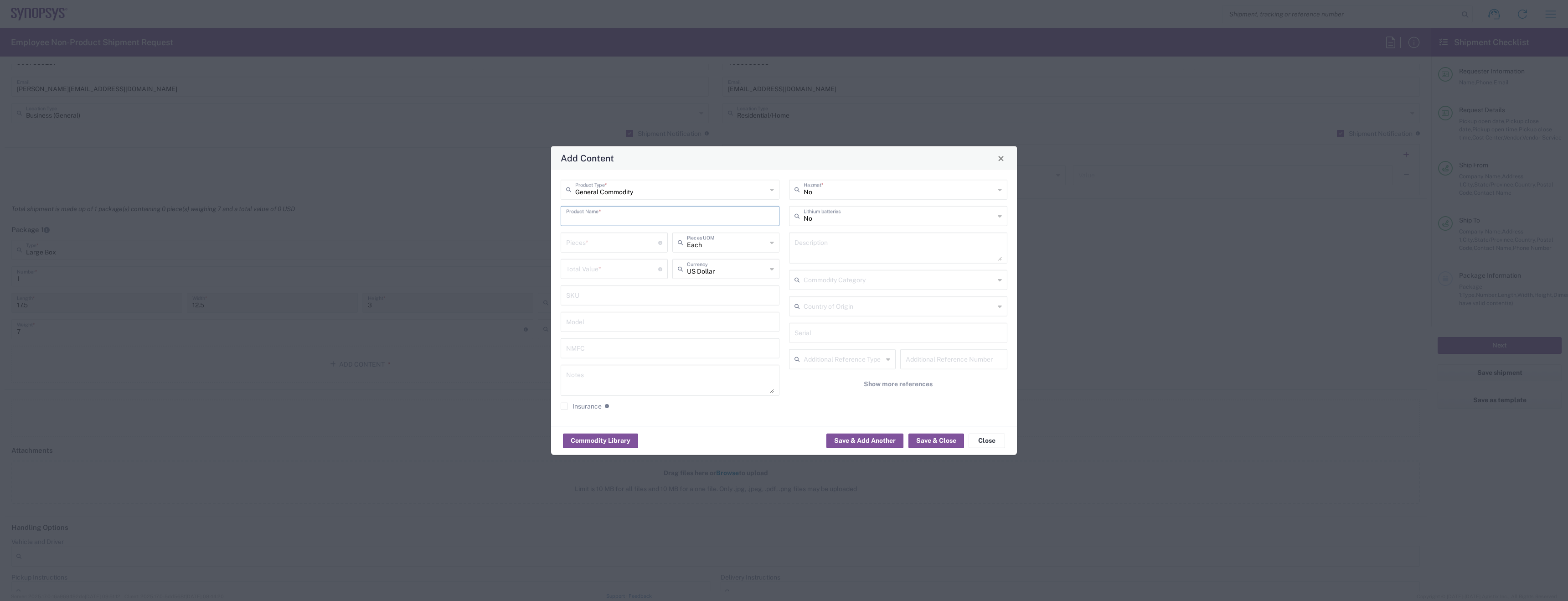
type input "D"
click at [636, 202] on div "General Commodity Product Type * HP Elite Product Name * Pieces * Number of pie…" at bounding box center [670, 298] width 228 height 237
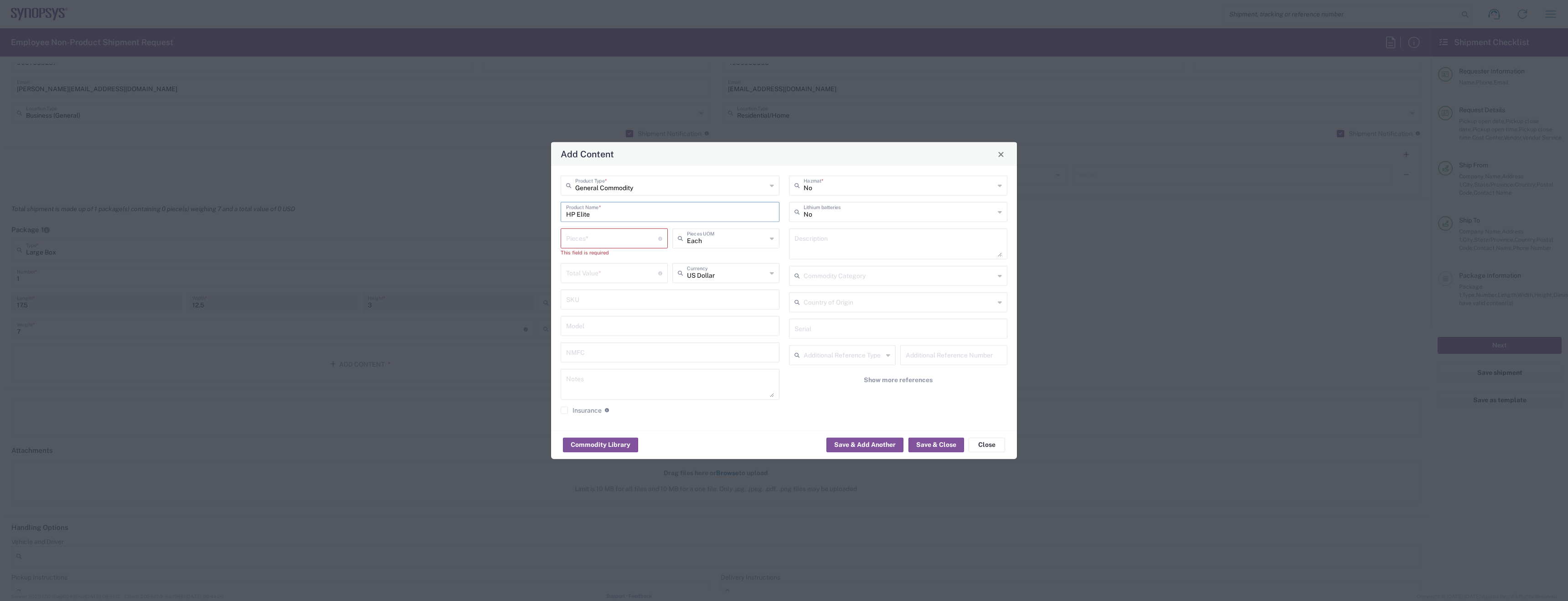
click at [623, 217] on input "HP Elite" at bounding box center [670, 211] width 208 height 16
type input "HP Elitebook Laptop"
type textarea "HP Elitebook Laptop"
type input "HP Elitebook Laptop"
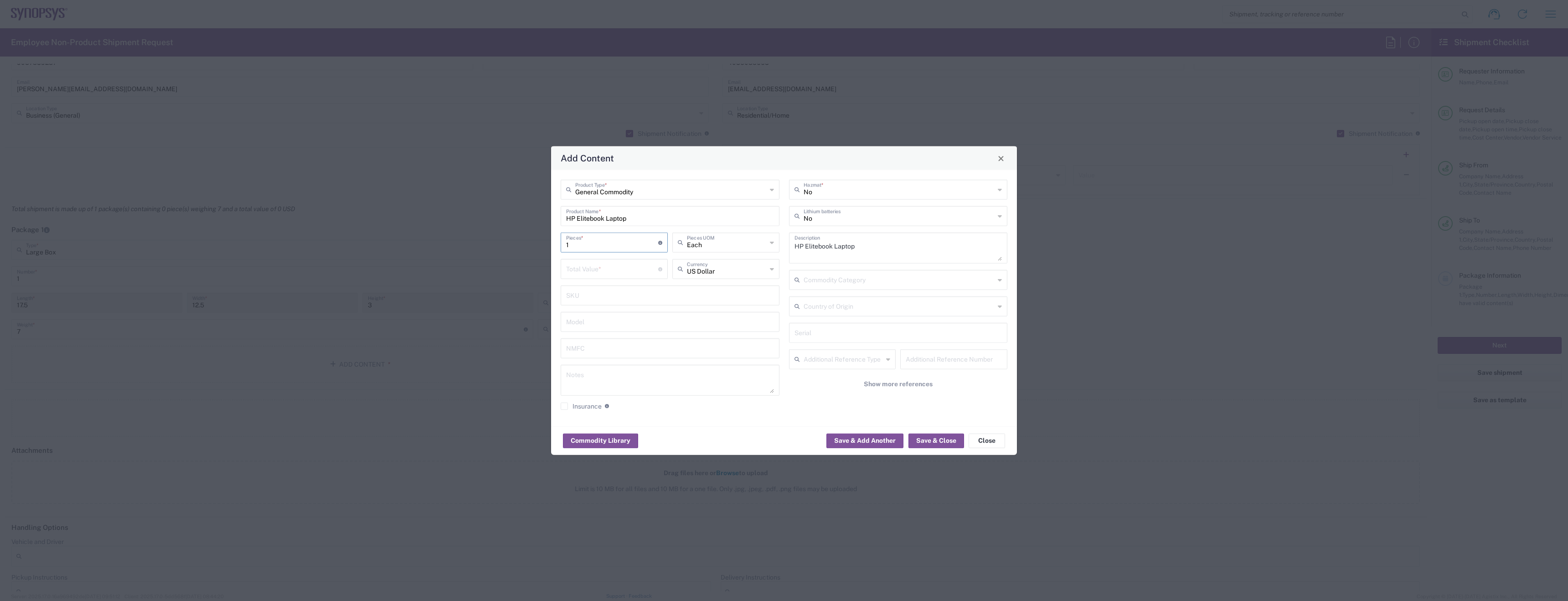
type input "1"
click at [602, 272] on input "number" at bounding box center [612, 269] width 92 height 16
type input "1000"
click at [870, 217] on input "text" at bounding box center [899, 216] width 192 height 16
click at [841, 246] on span "Yes" at bounding box center [898, 251] width 217 height 14
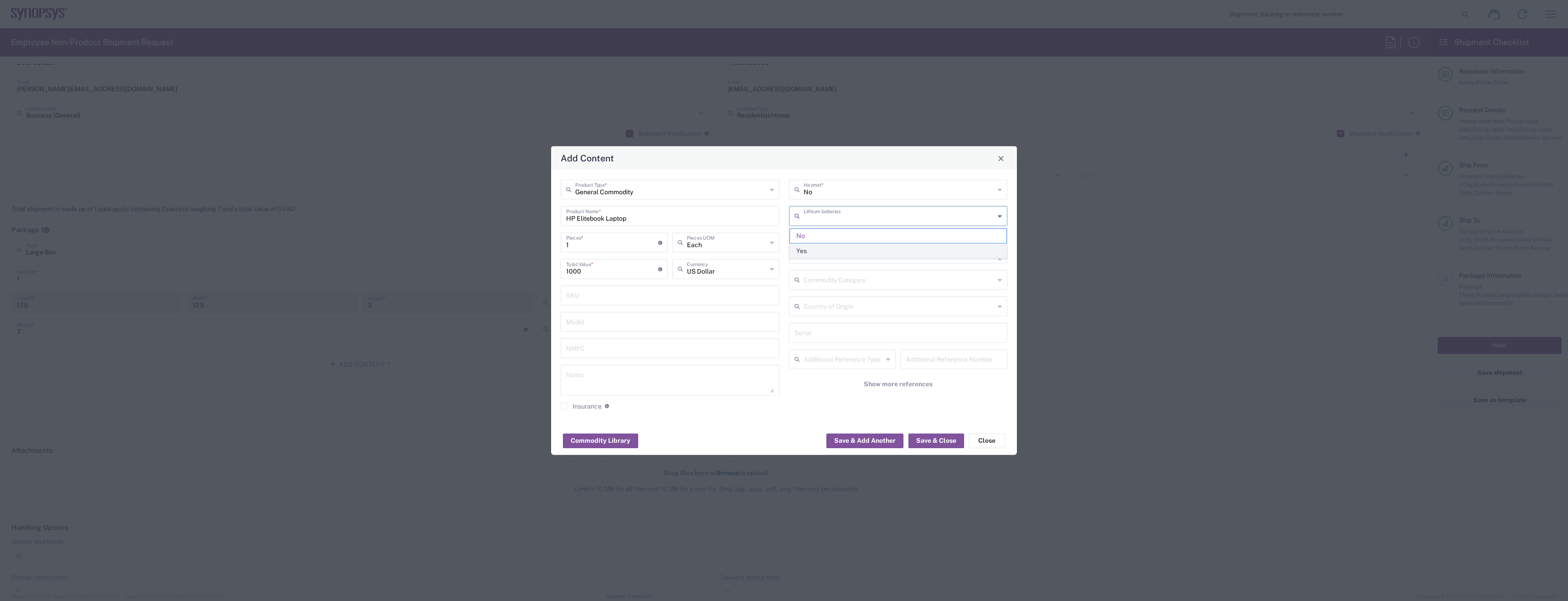
type input "Yes"
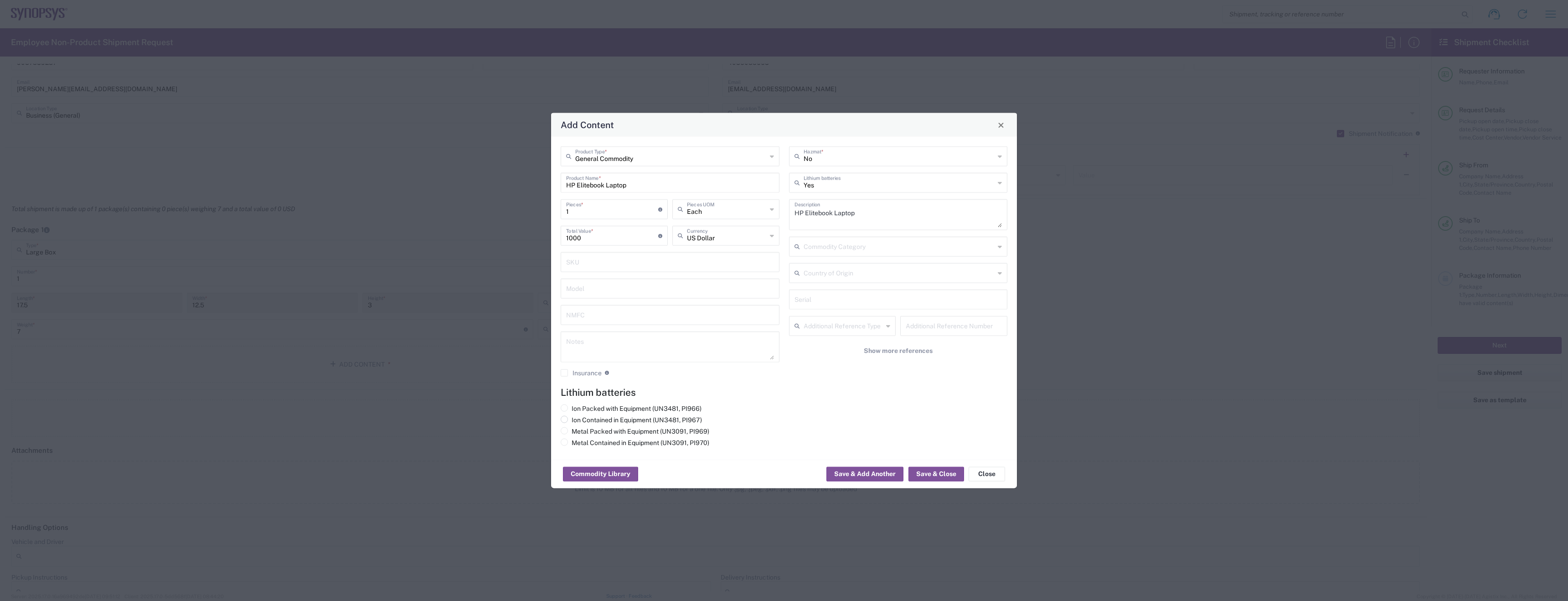
click at [658, 422] on label "Ion Contained in Equipment (UN3481, PI967)" at bounding box center [631, 420] width 141 height 8
click at [578, 422] on input "Ion Contained in Equipment (UN3481, PI967)" at bounding box center [575, 419] width 6 height 6
radio input "true"
click at [937, 479] on button "Save & Close" at bounding box center [936, 474] width 55 height 15
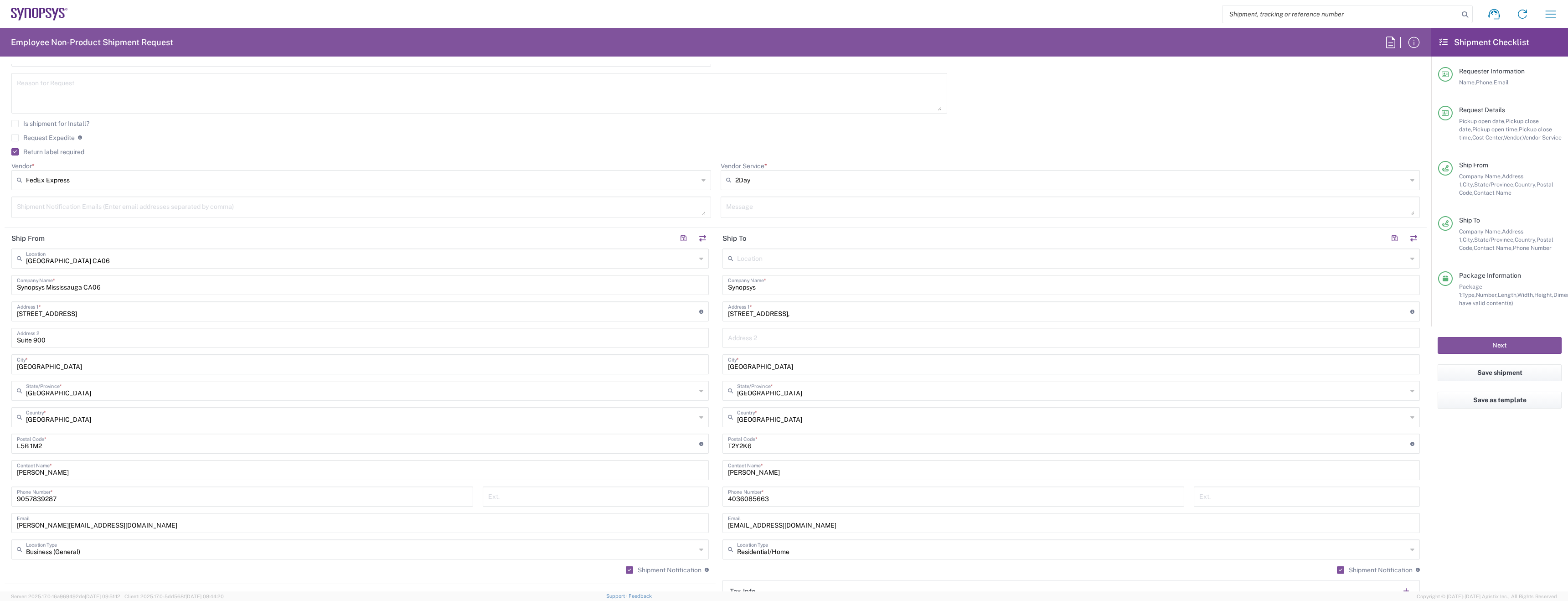
scroll to position [0, 0]
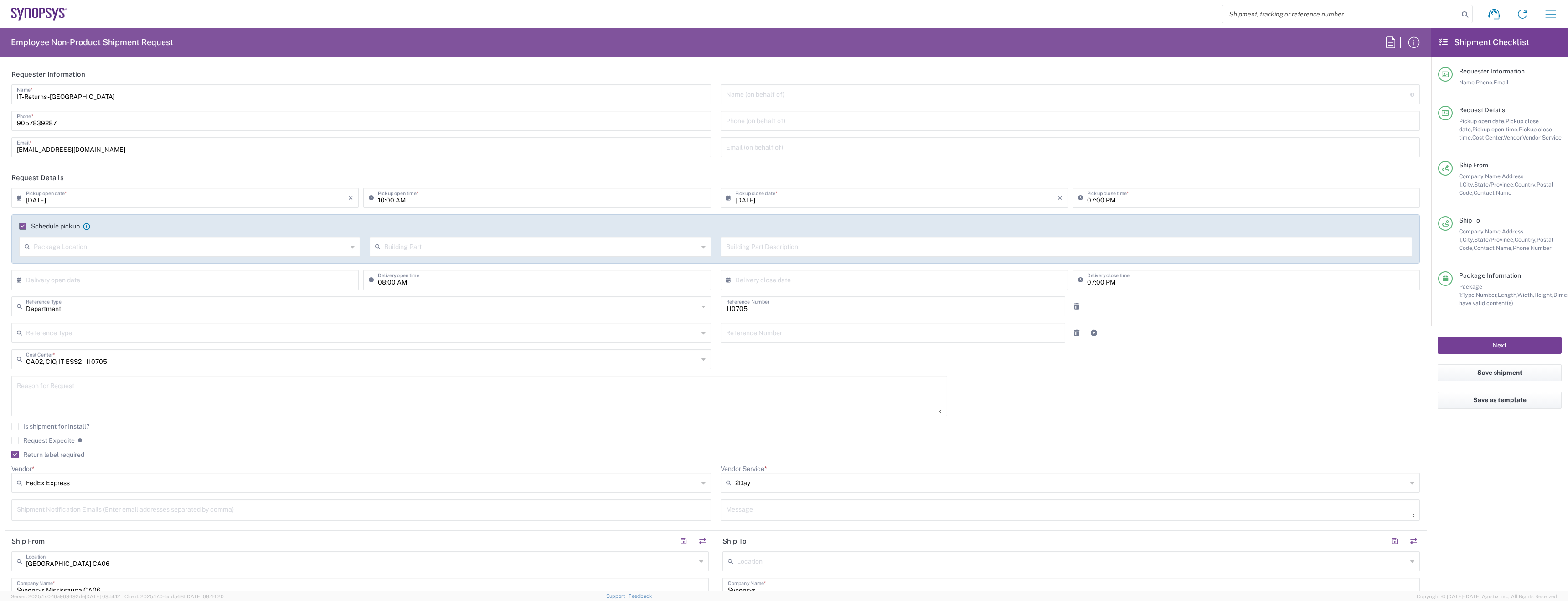
click at [1493, 339] on button "Next" at bounding box center [1500, 345] width 124 height 17
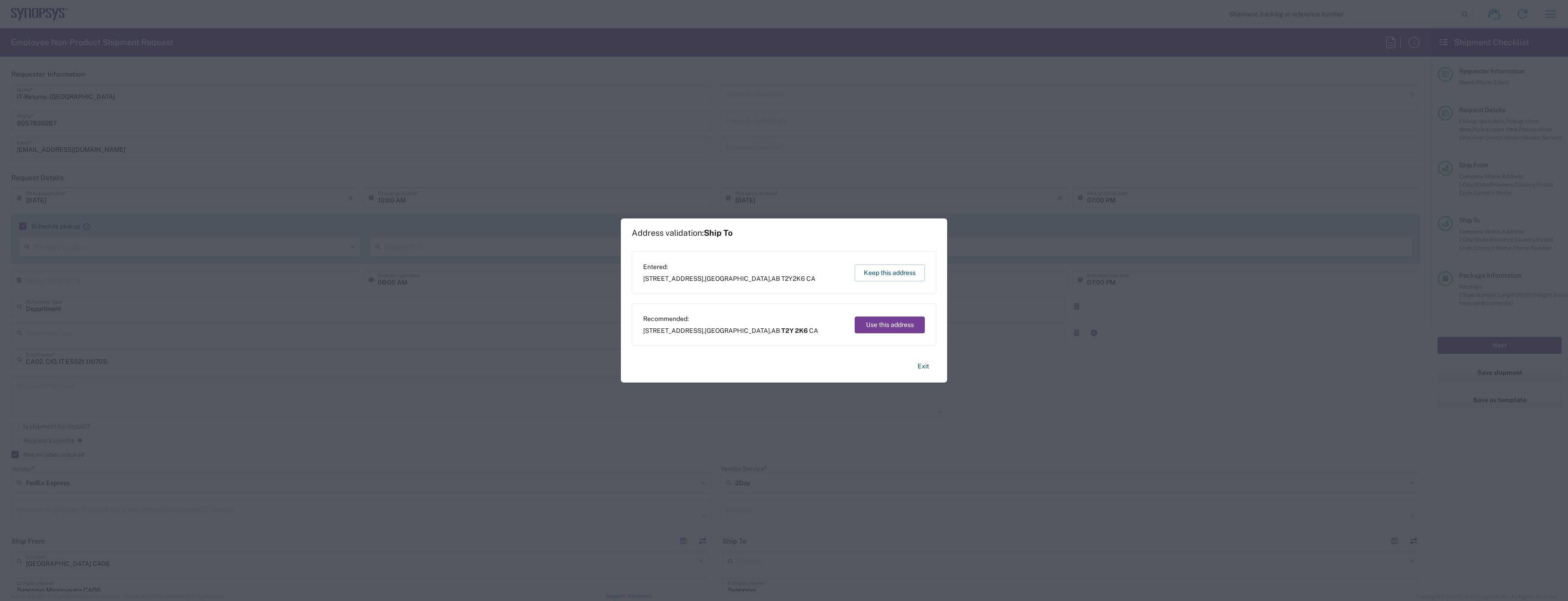
click at [877, 328] on button "Use this address" at bounding box center [889, 325] width 70 height 17
type input "[GEOGRAPHIC_DATA]"
type input "T2Y 2K6"
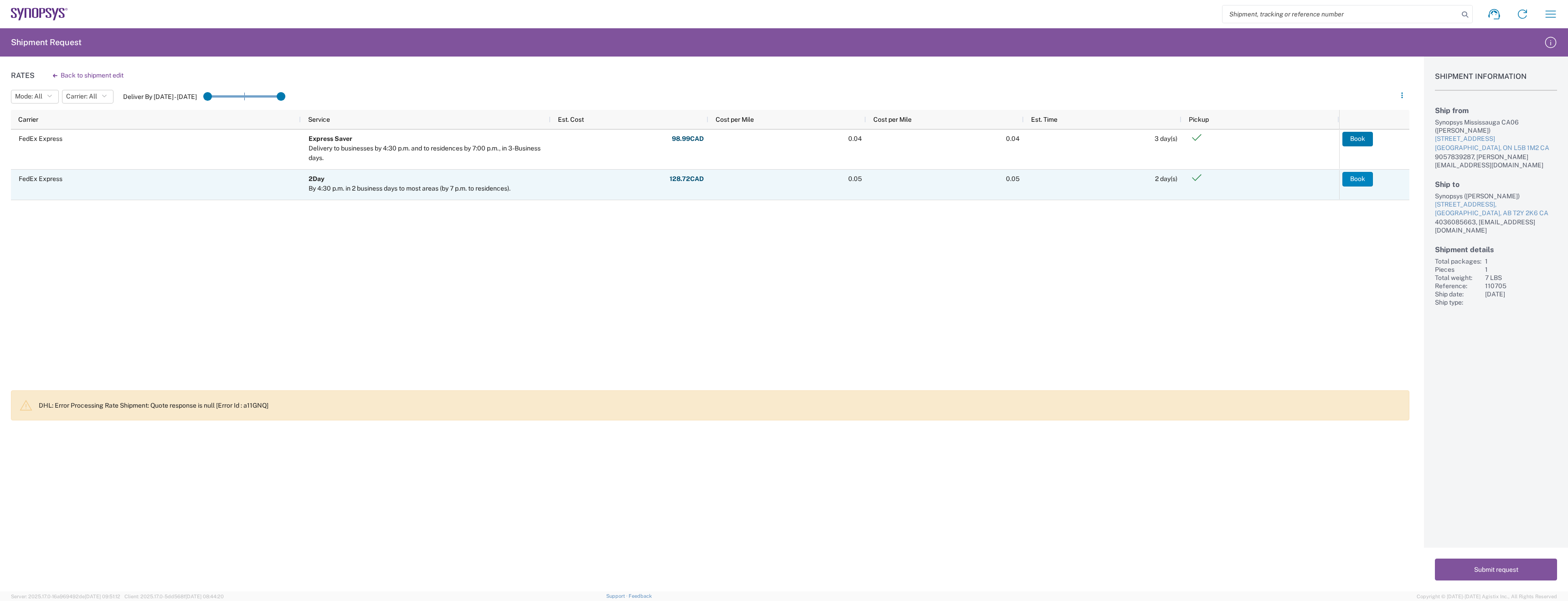
click at [1364, 178] on button "Book" at bounding box center [1357, 179] width 30 height 15
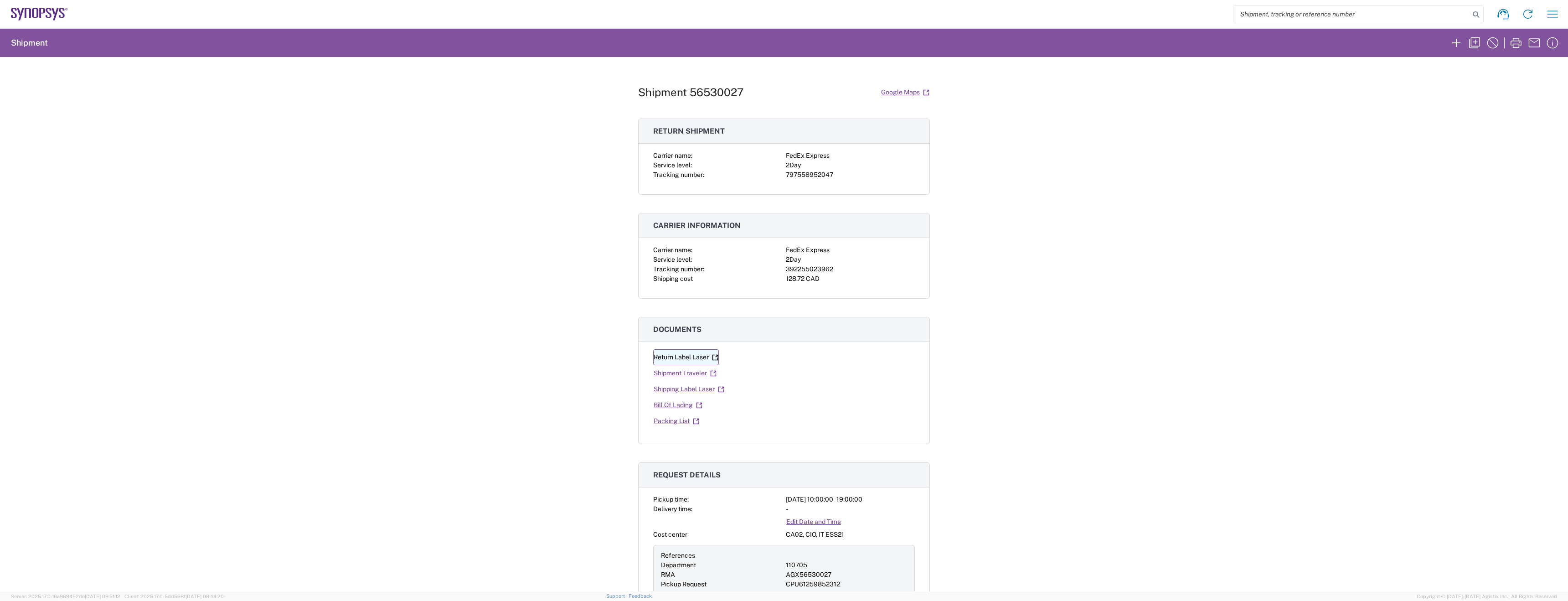
click at [681, 362] on link "Return Label Laser" at bounding box center [686, 357] width 66 height 16
click at [712, 390] on link "Shipping Label Laser" at bounding box center [689, 389] width 72 height 16
click at [674, 92] on h1 "Shipment 56530027" at bounding box center [690, 93] width 105 height 13
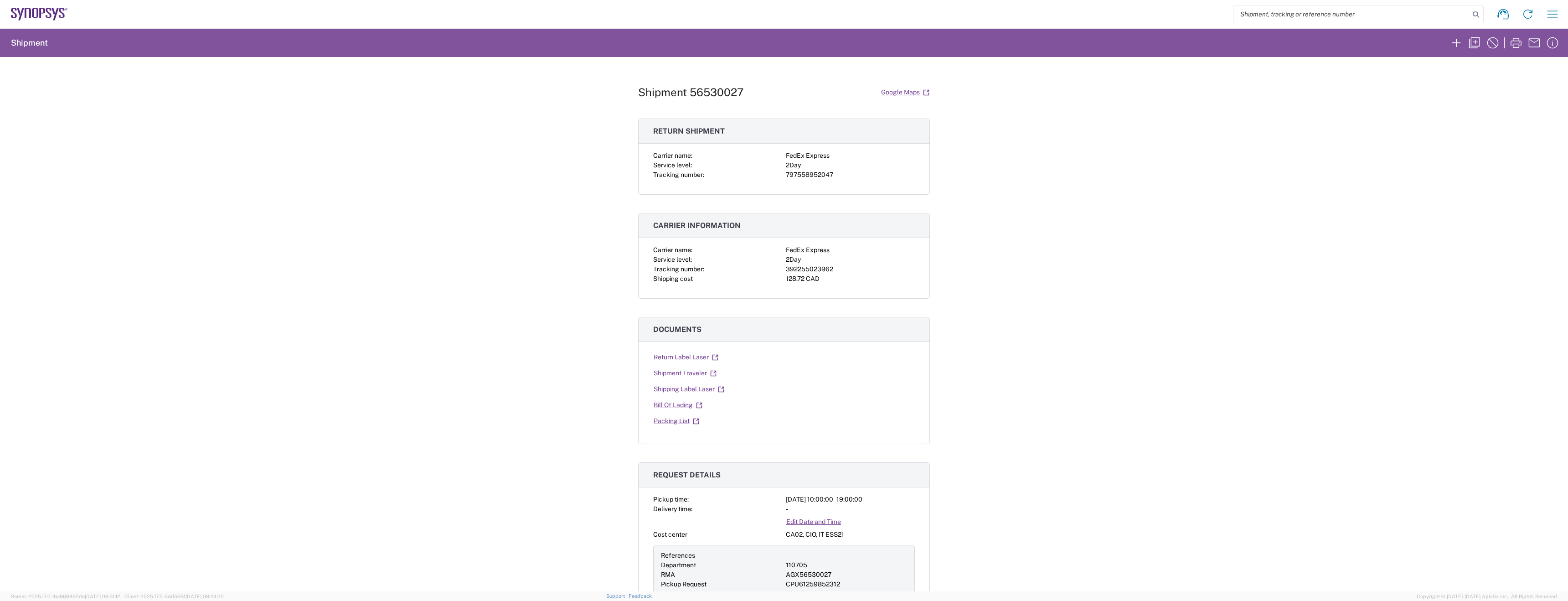
click at [731, 270] on div "Tracking number:" at bounding box center [718, 269] width 129 height 10
click at [806, 270] on div "392255023962" at bounding box center [850, 269] width 129 height 10
copy div "392255023962"
